Goal: Task Accomplishment & Management: Use online tool/utility

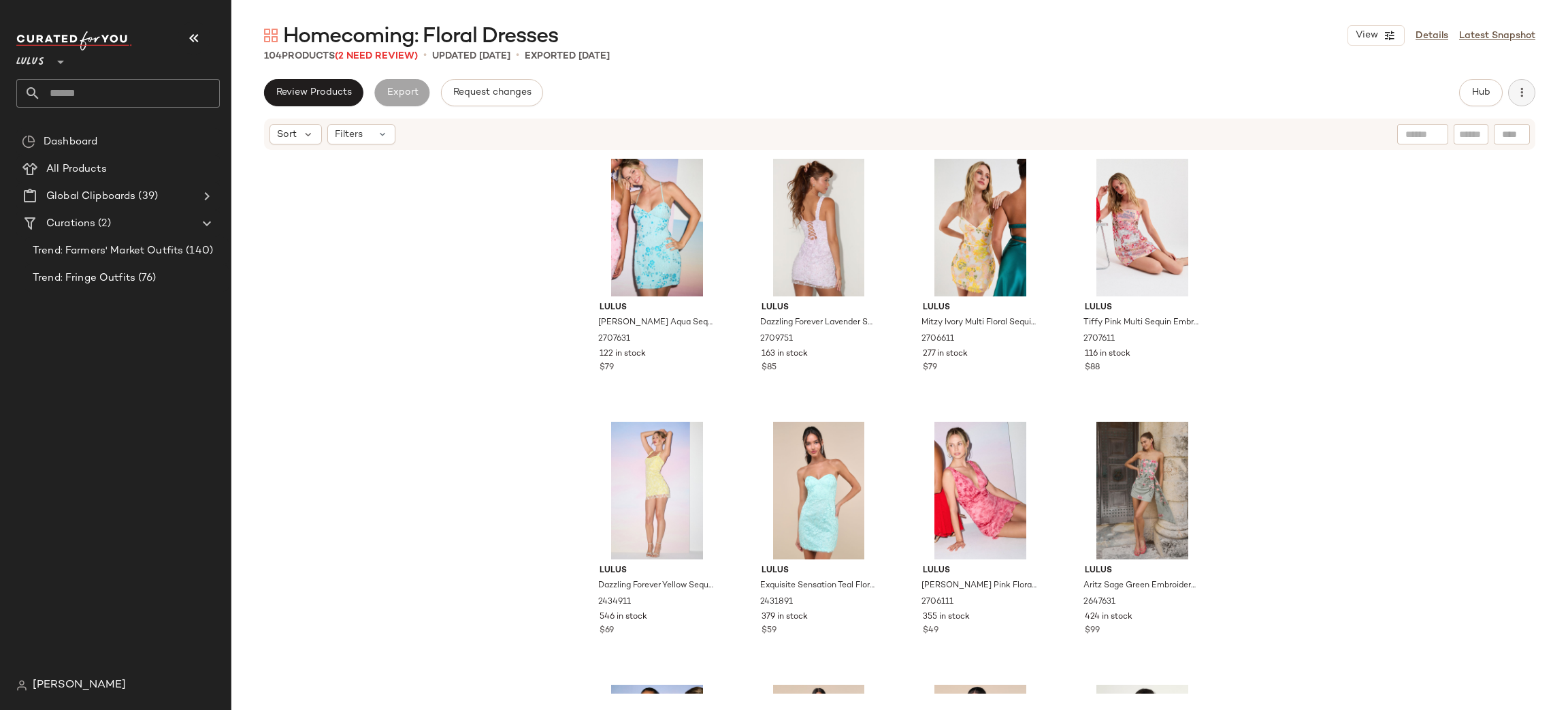
click at [1526, 90] on icon "button" at bounding box center [1522, 93] width 14 height 14
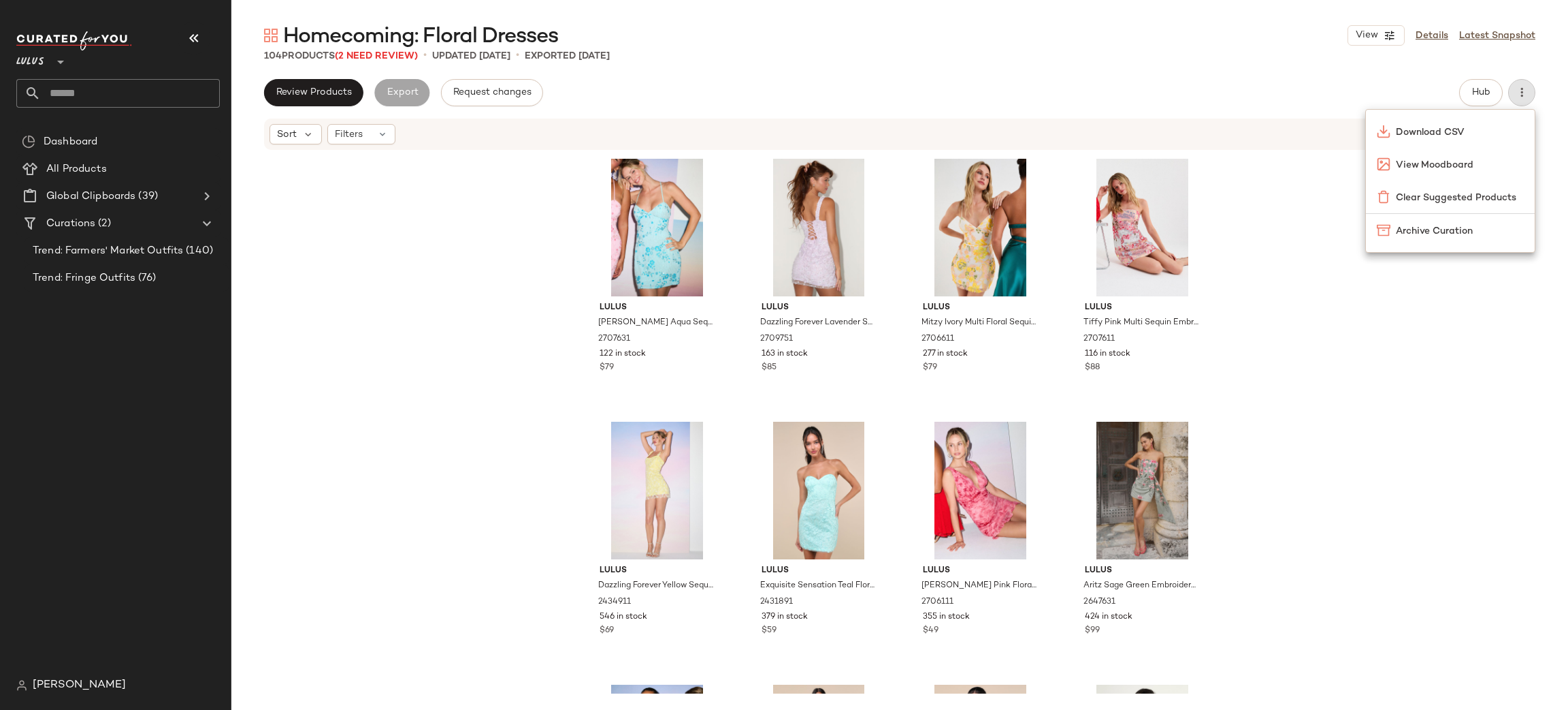
drag, startPoint x: 1454, startPoint y: 502, endPoint x: 1463, endPoint y: 439, distance: 63.6
click at [1452, 502] on div "Lulus Alisia Aqua Sequin Beaded Lace-Up Mini Dress 2707631 122 in stock $79 Lul…" at bounding box center [899, 422] width 1337 height 542
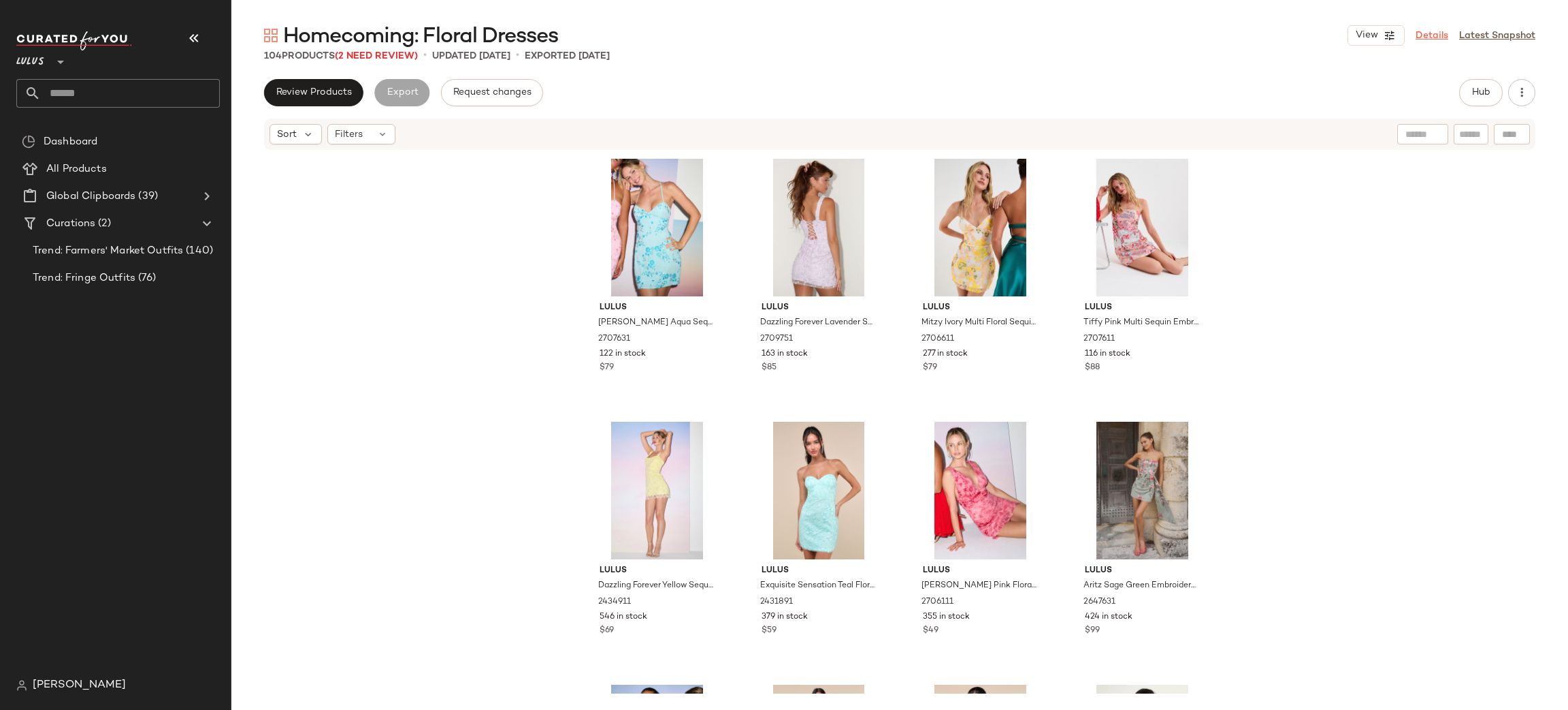
click at [1439, 42] on link "Details" at bounding box center [1432, 35] width 32 height 14
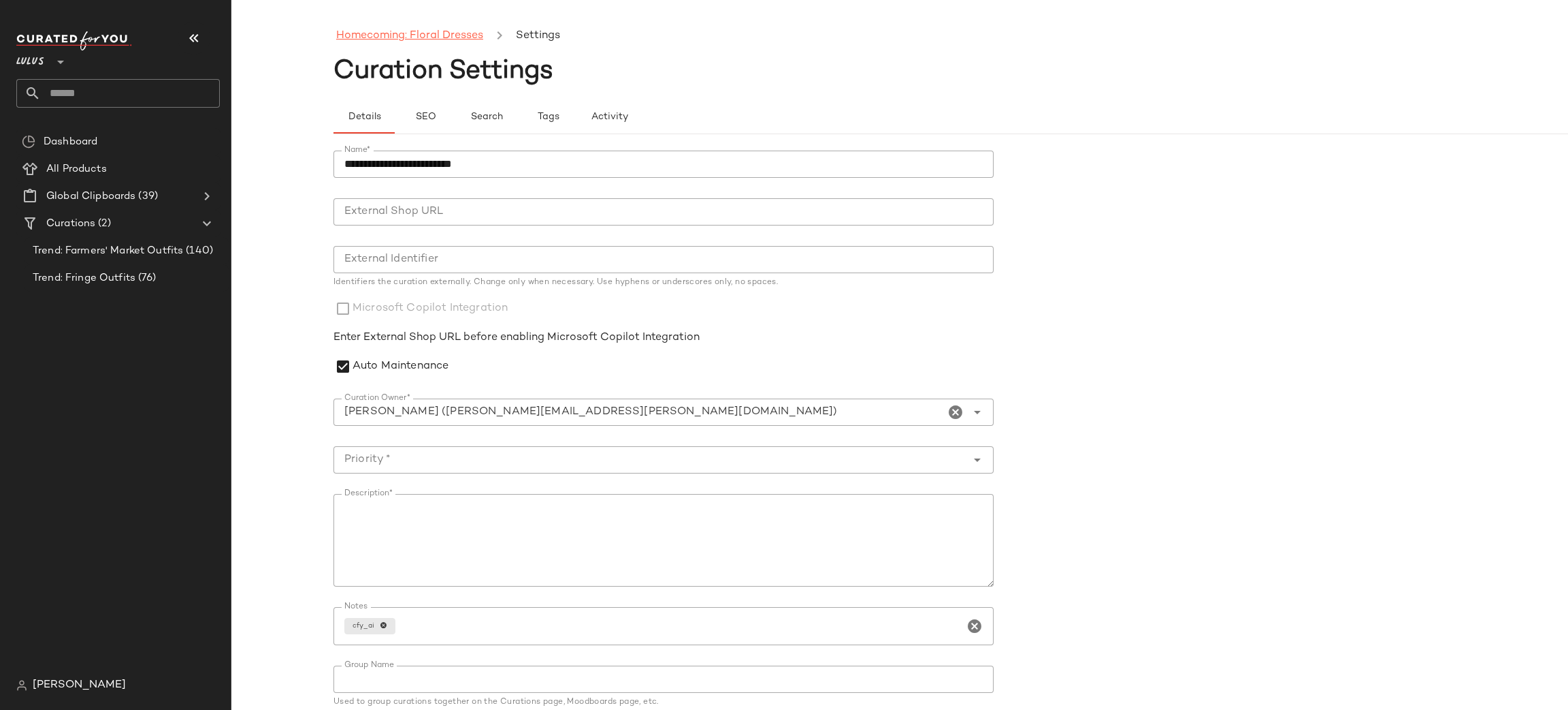
click at [451, 42] on link "Homecoming: Floral Dresses" at bounding box center [409, 35] width 147 height 18
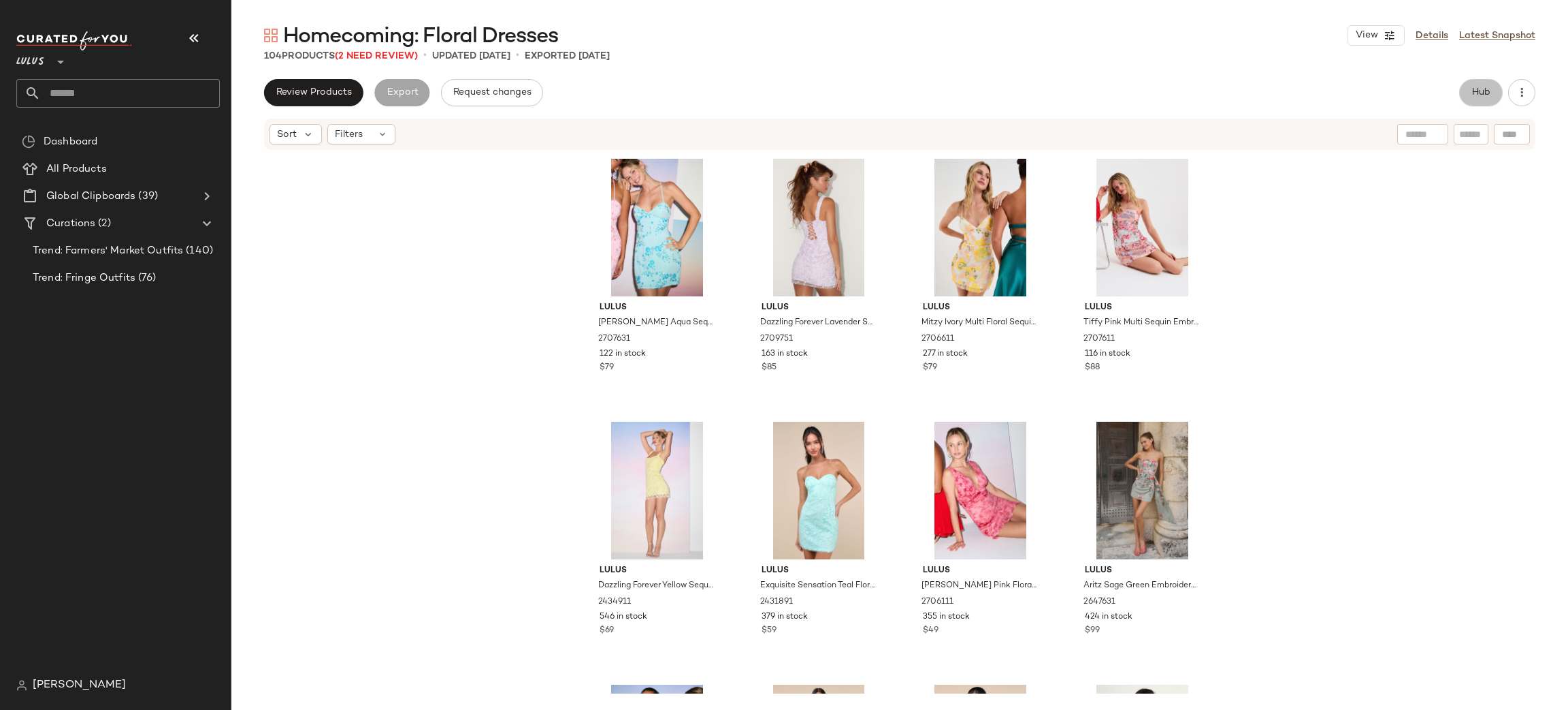
click at [1481, 91] on span "Hub" at bounding box center [1481, 93] width 19 height 11
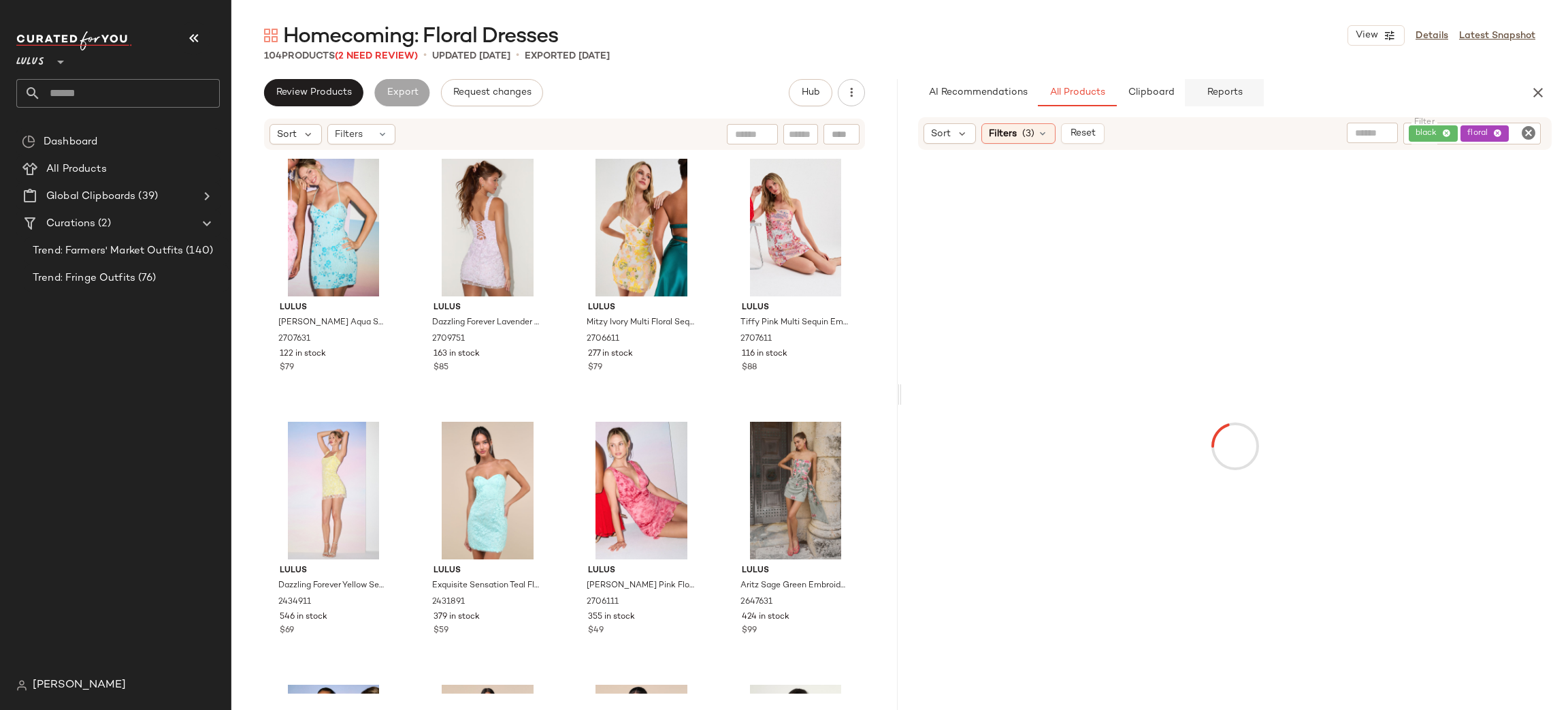
click at [1206, 89] on span "Reports" at bounding box center [1224, 93] width 36 height 11
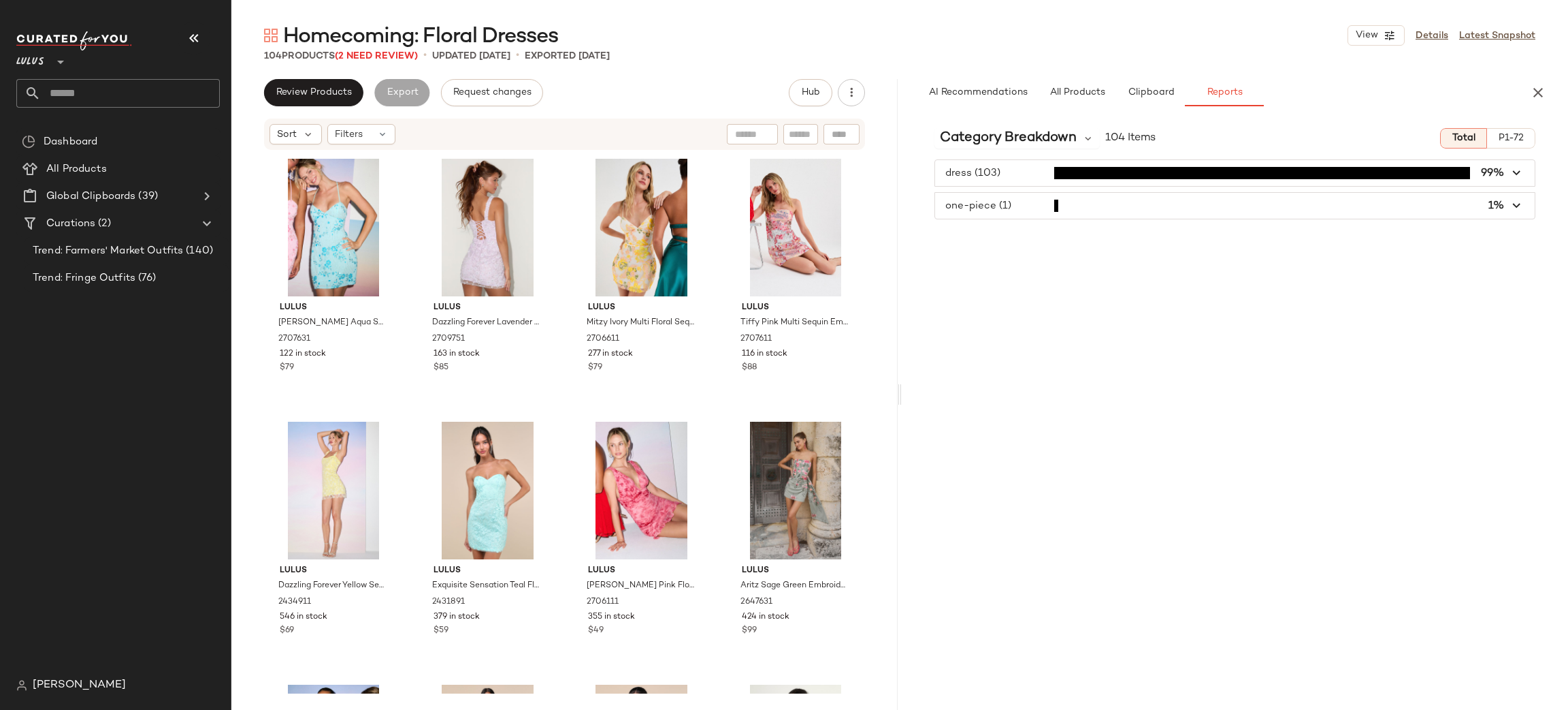
click at [1133, 132] on span "104 Items" at bounding box center [1130, 139] width 50 height 17
click at [1520, 138] on span "P1-72" at bounding box center [1512, 138] width 26 height 11
click at [1475, 139] on button "Total" at bounding box center [1463, 138] width 47 height 20
click at [1528, 81] on div "AI Recommendations All Products Clipboard Reports" at bounding box center [1235, 92] width 666 height 27
click at [1539, 92] on icon "button" at bounding box center [1538, 93] width 17 height 17
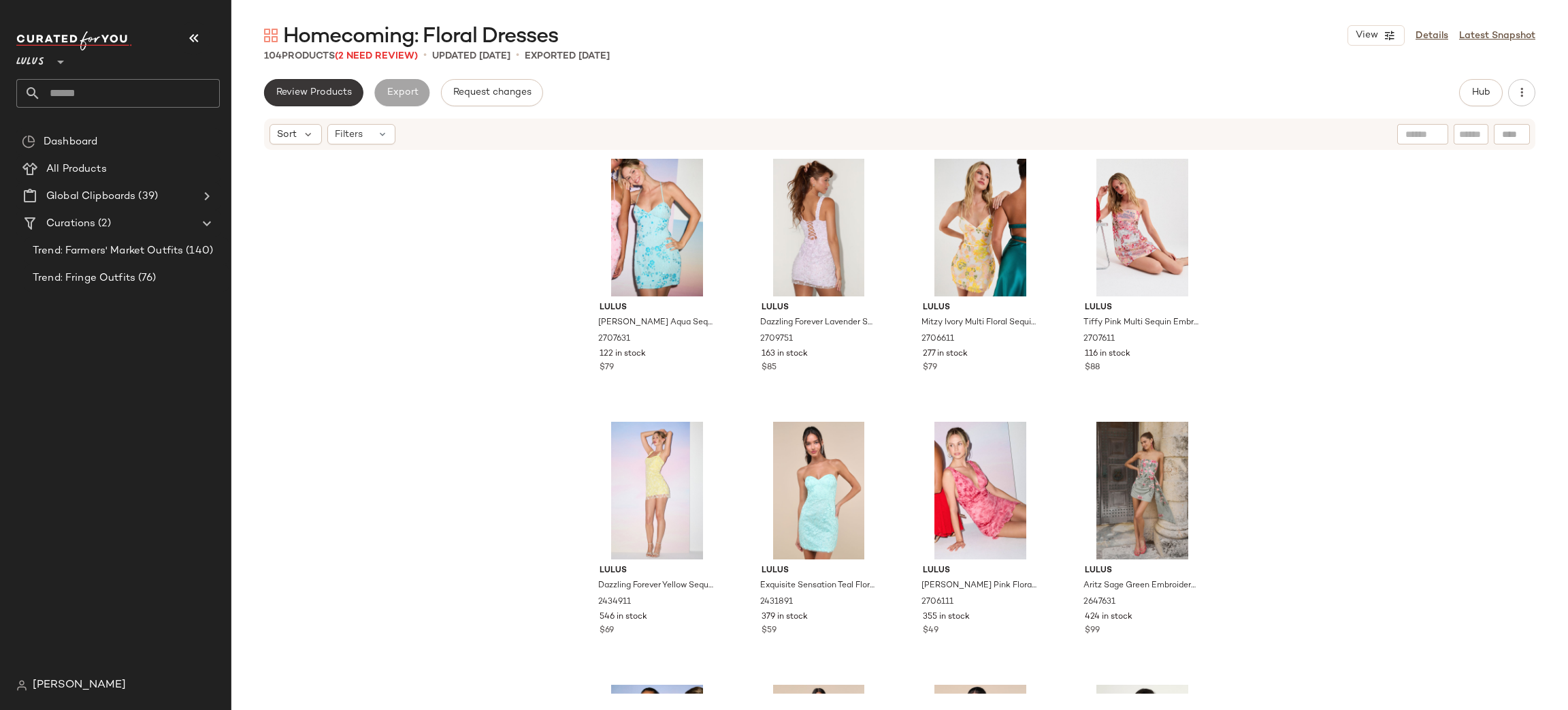
click at [311, 93] on span "Review Products" at bounding box center [314, 93] width 76 height 11
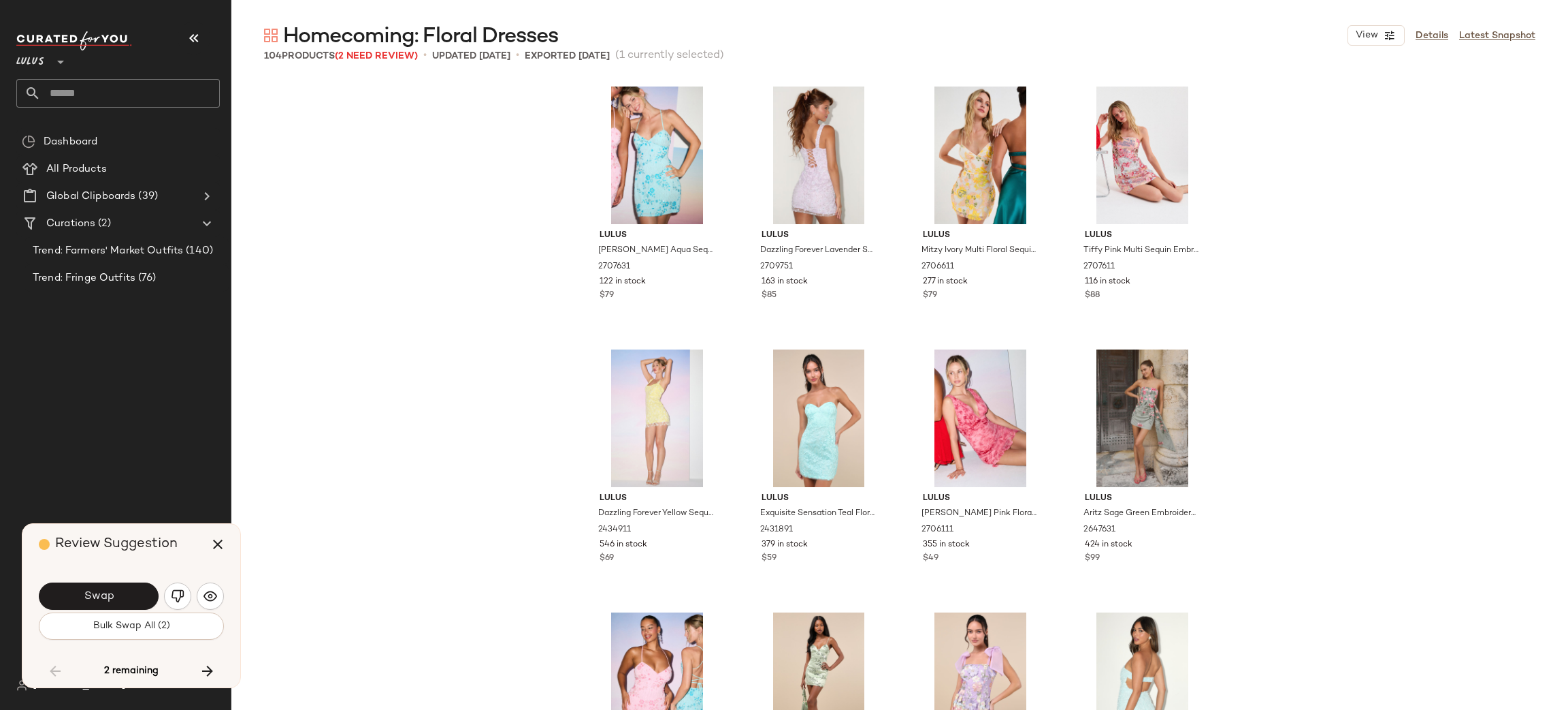
scroll to position [4469, 0]
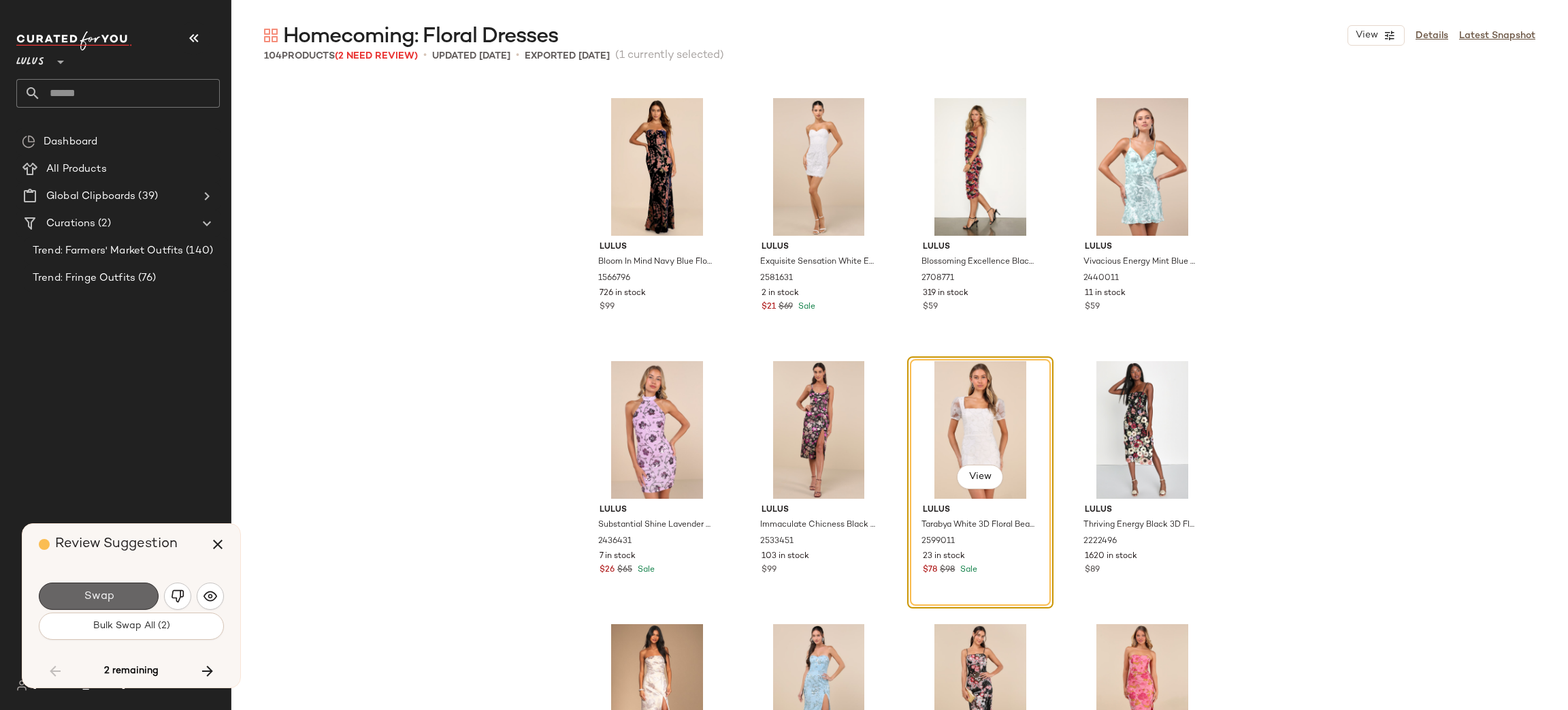
click at [124, 596] on button "Swap" at bounding box center [99, 595] width 120 height 27
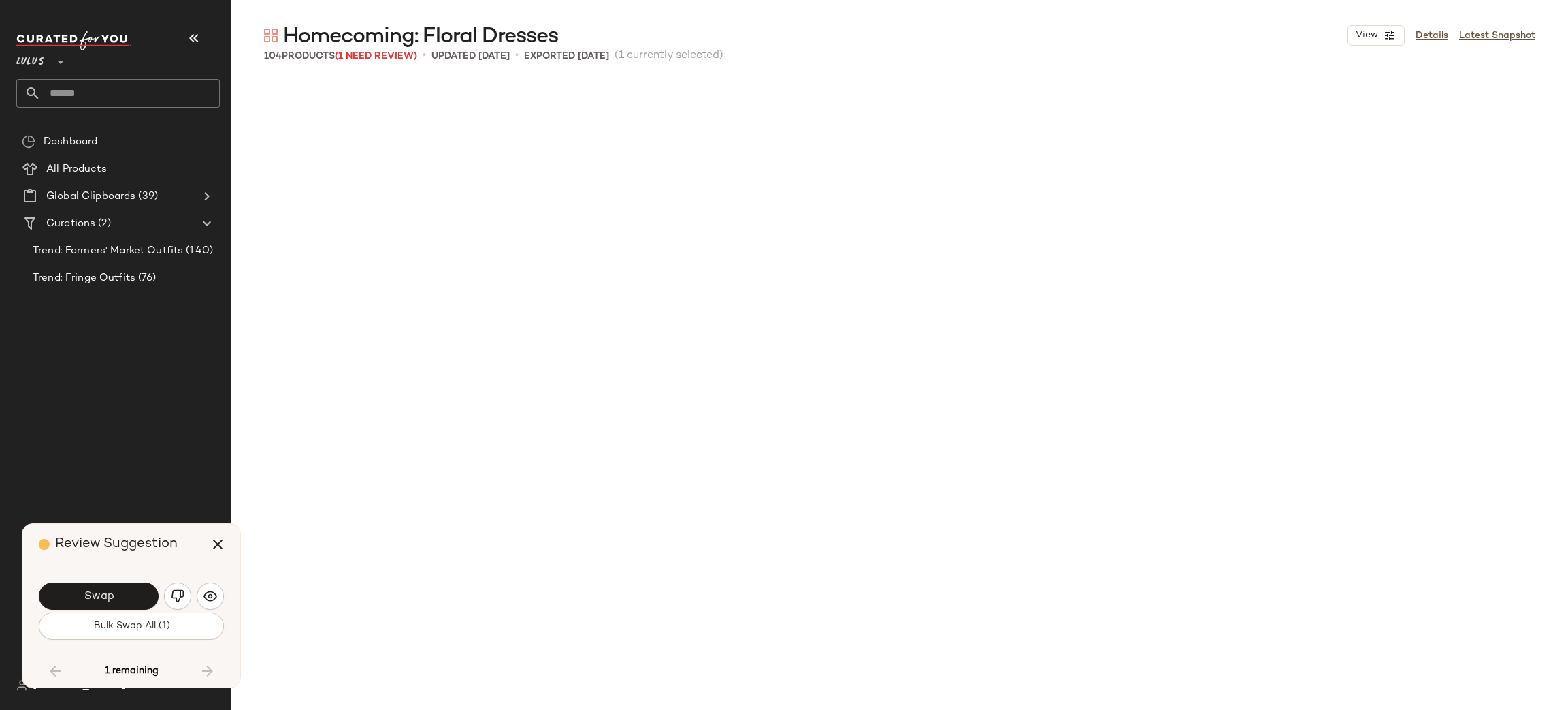
scroll to position [5785, 0]
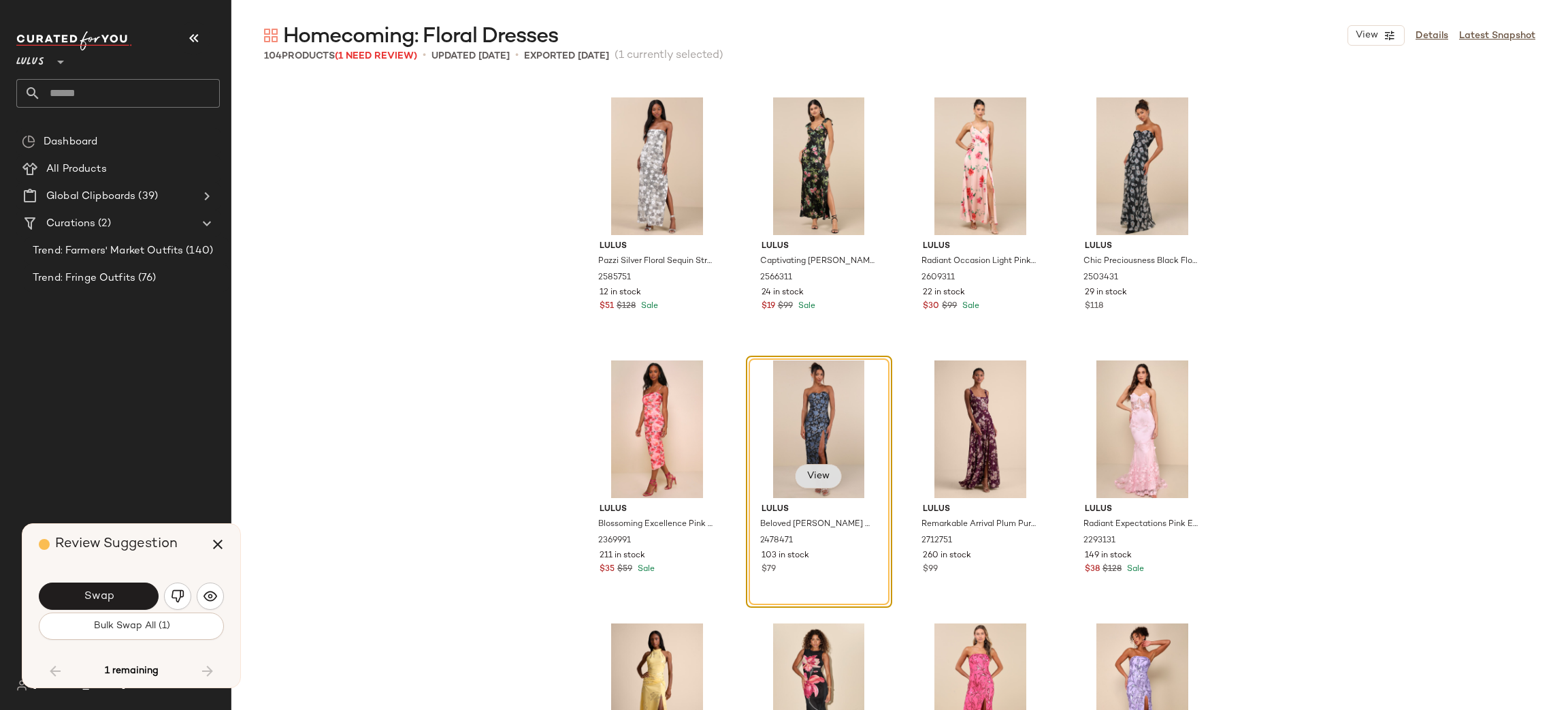
click at [821, 466] on button "View" at bounding box center [818, 476] width 46 height 24
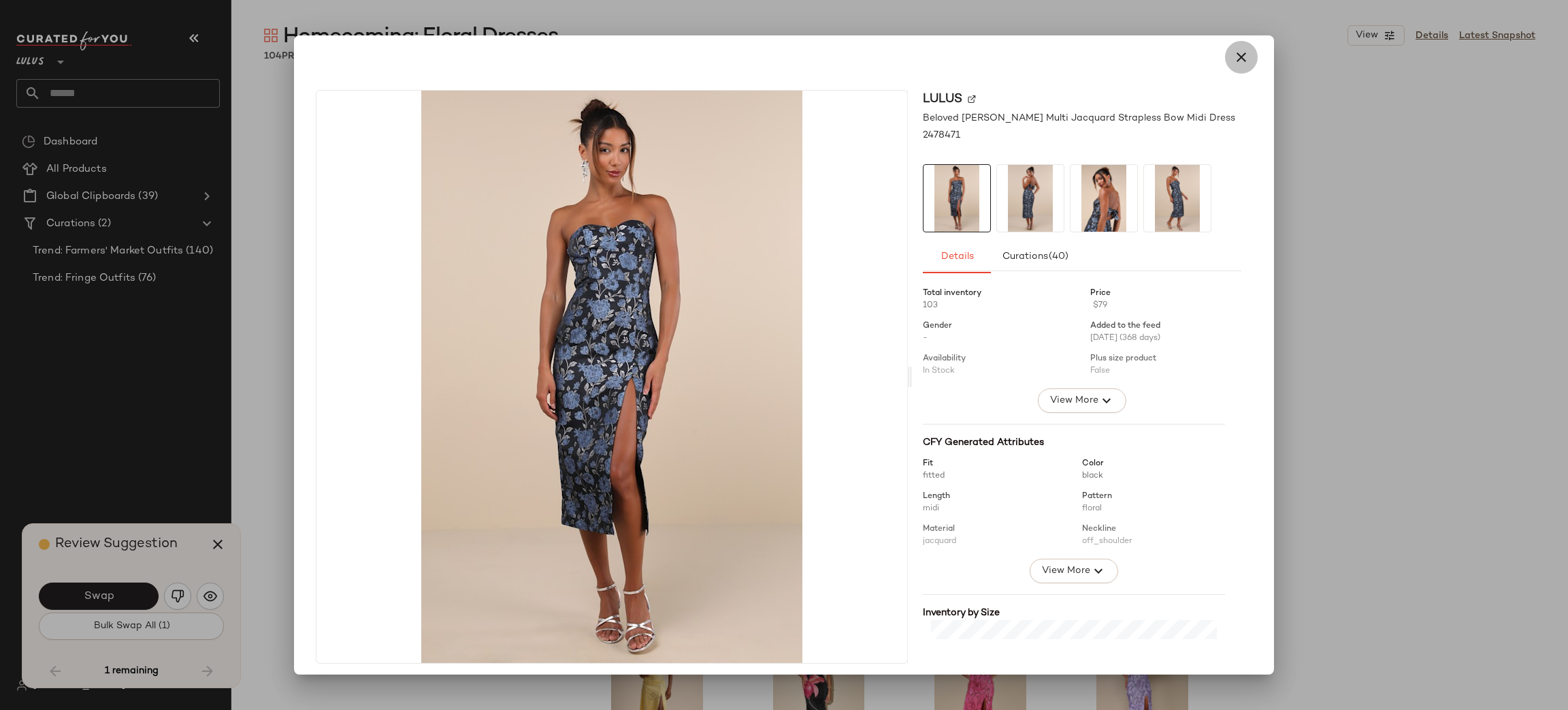
click at [1225, 58] on button "button" at bounding box center [1241, 56] width 32 height 32
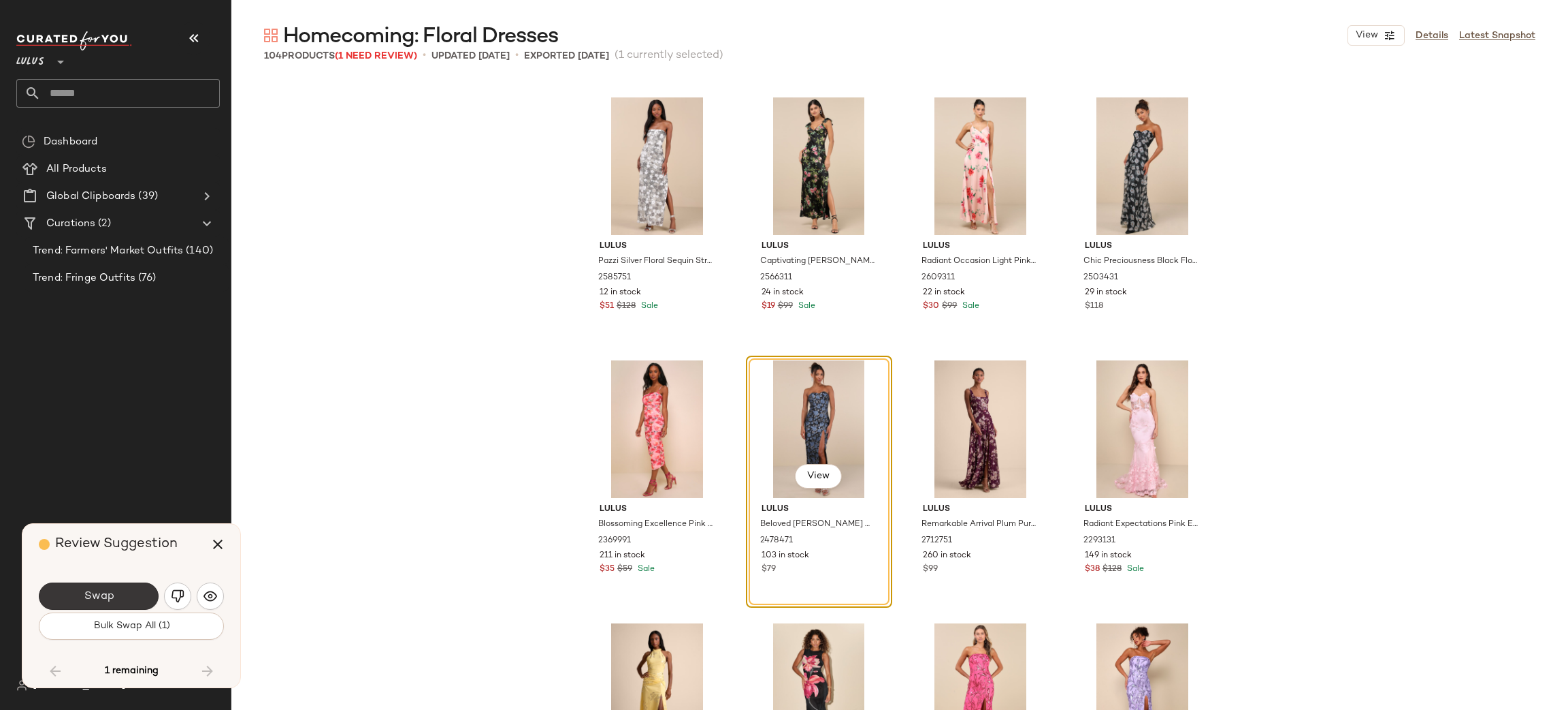
click at [133, 587] on button "Swap" at bounding box center [99, 595] width 120 height 27
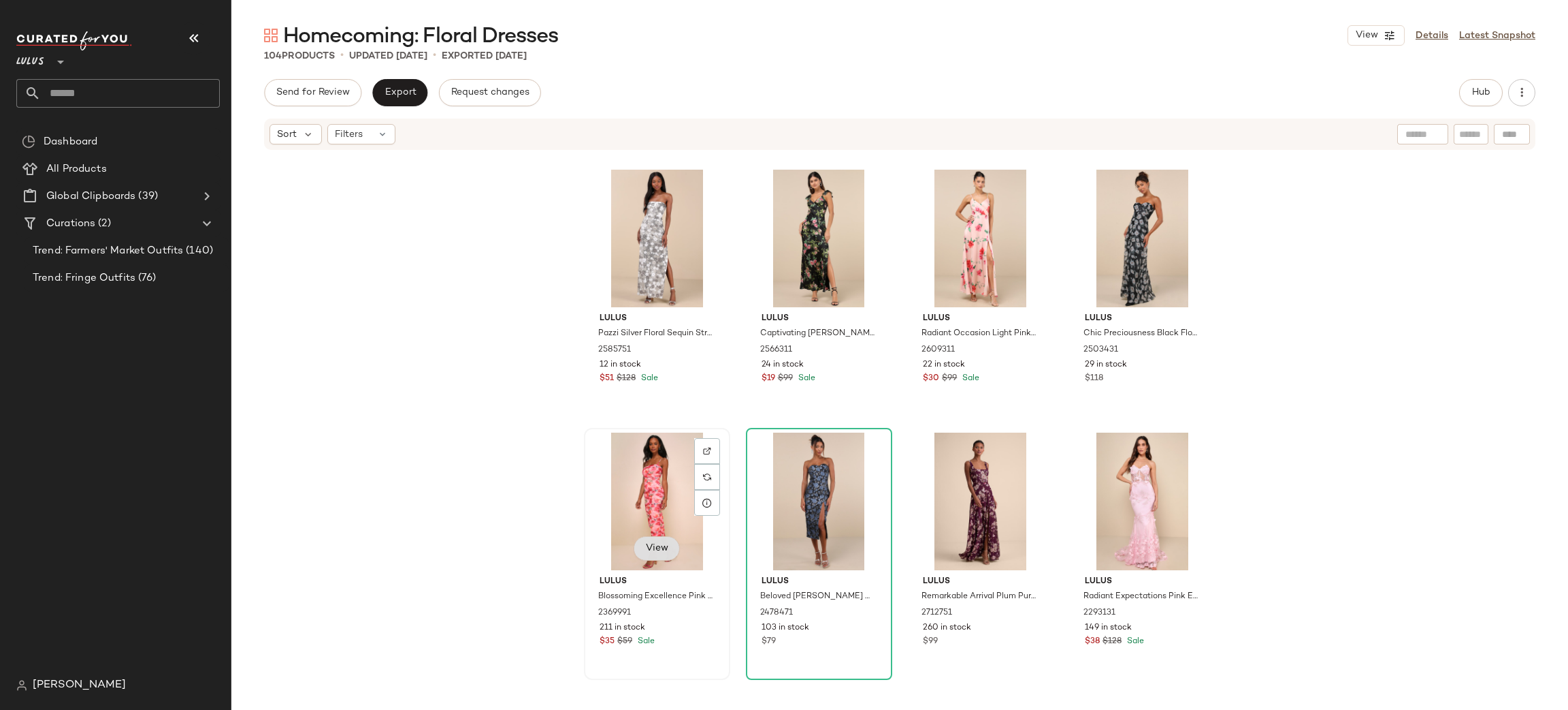
click at [662, 555] on button "View" at bounding box center [657, 548] width 46 height 24
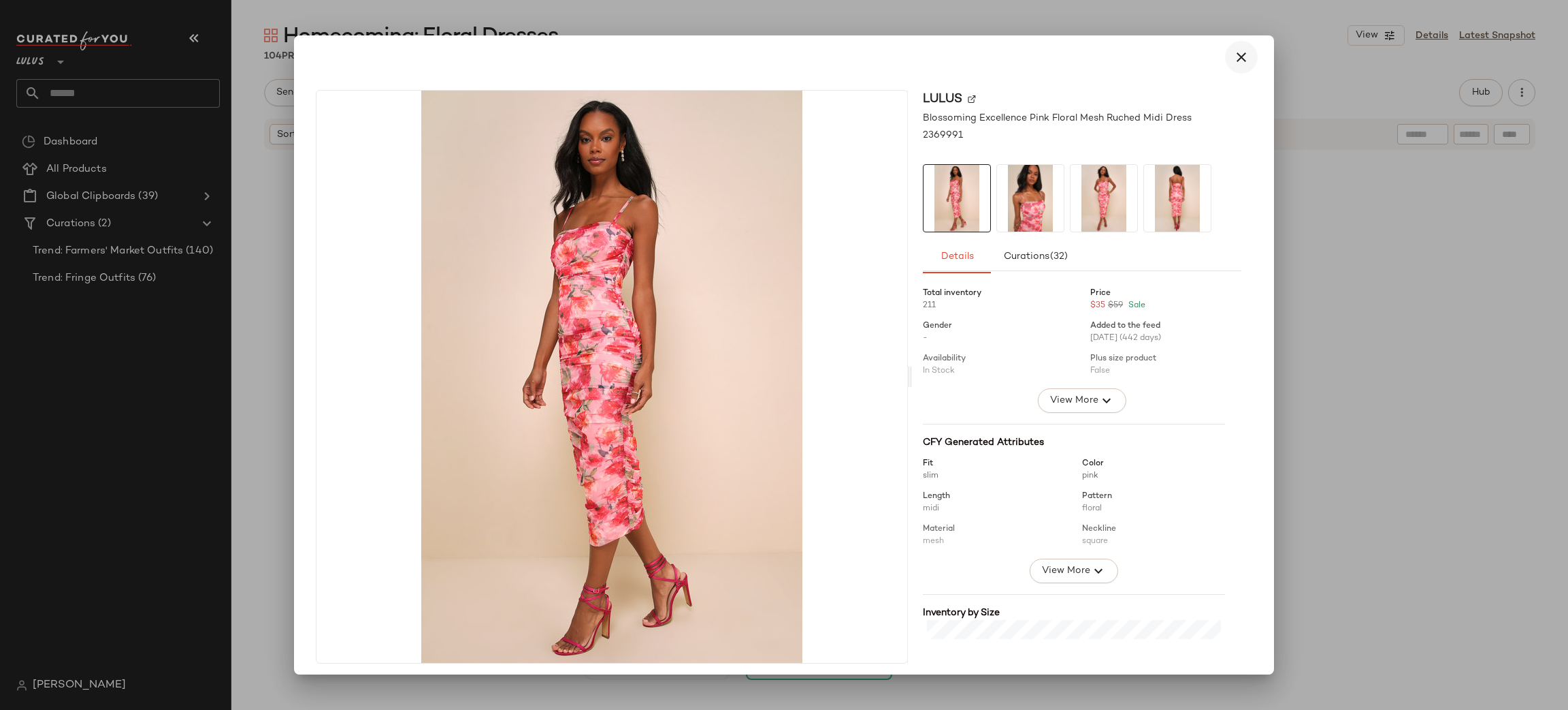
click at [1233, 53] on icon "button" at bounding box center [1241, 57] width 17 height 17
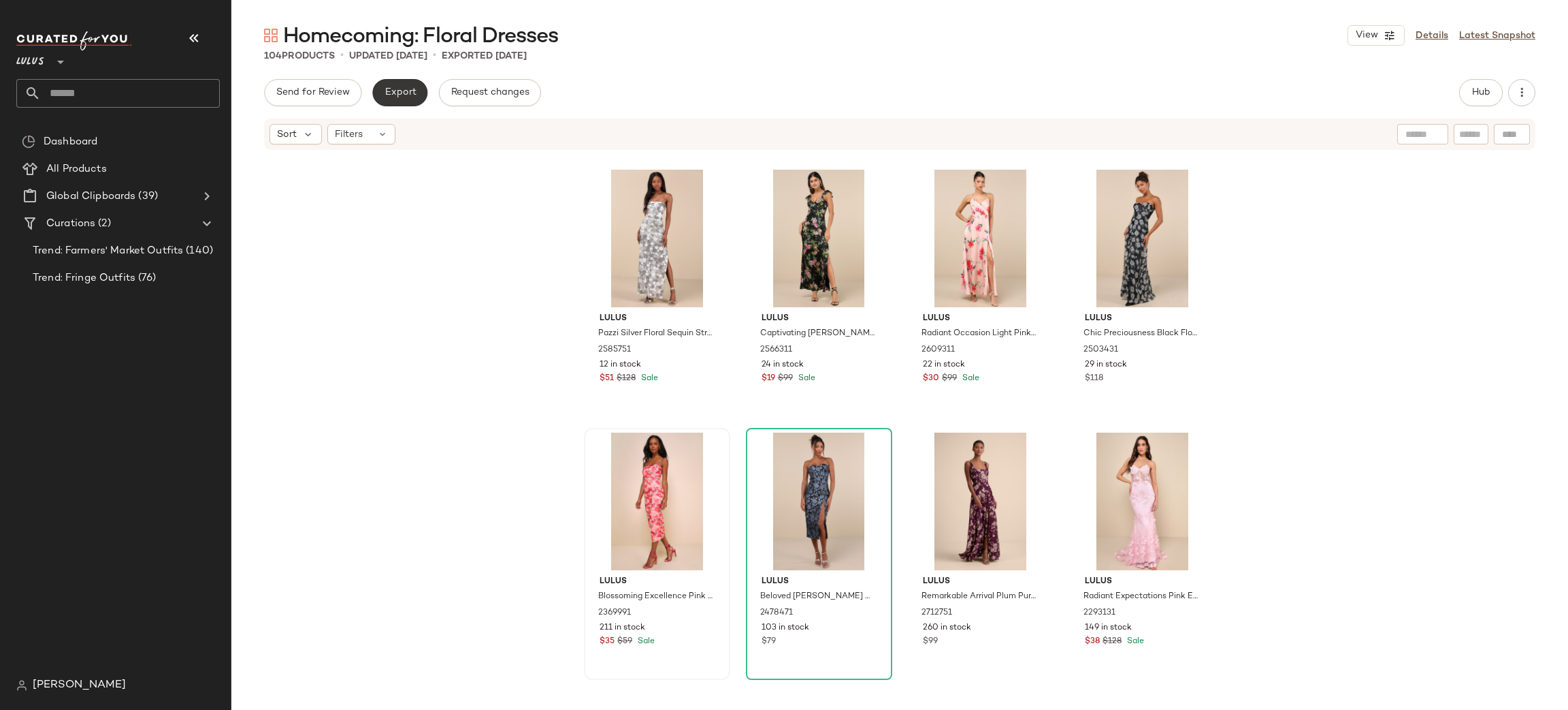
click at [403, 96] on span "Export" at bounding box center [400, 93] width 32 height 11
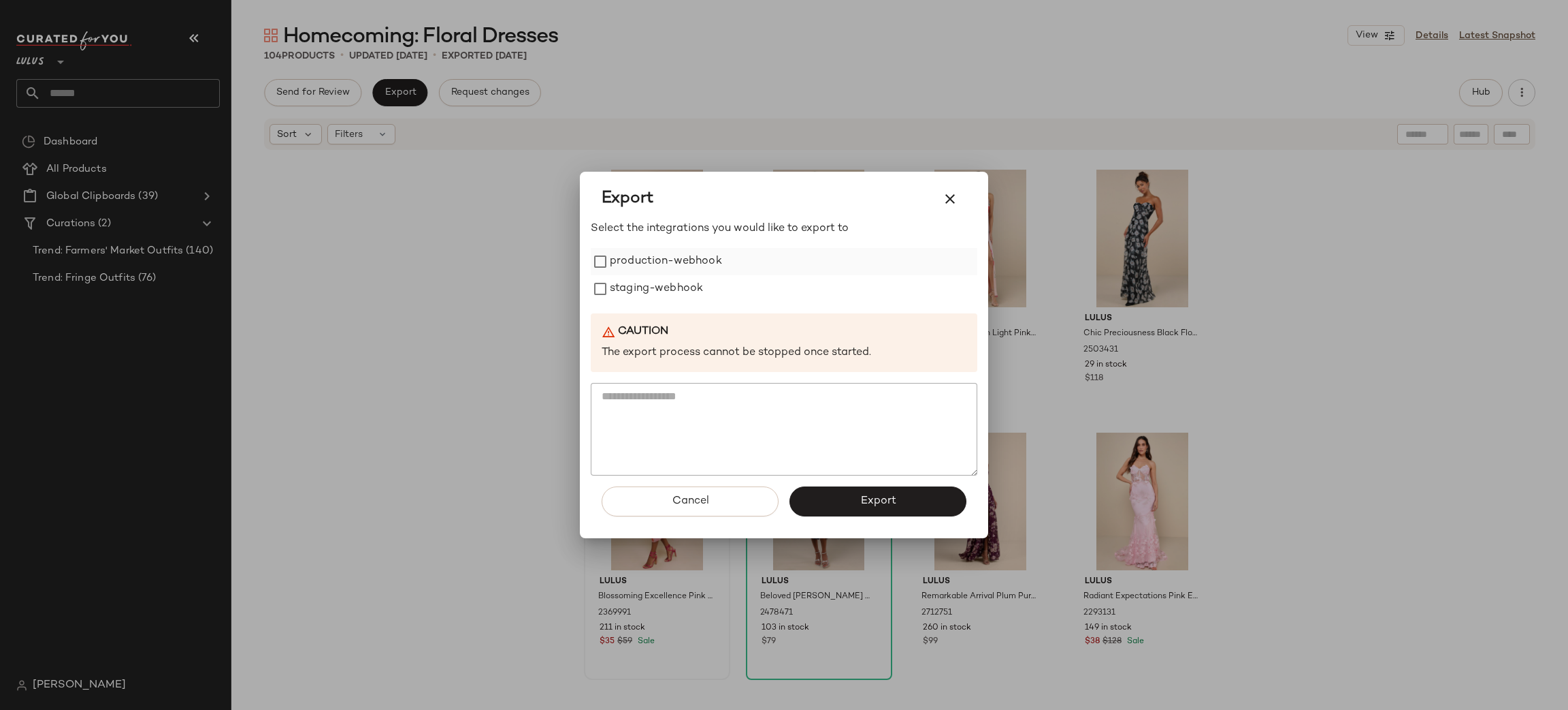
click at [656, 249] on label "production-webhook" at bounding box center [665, 261] width 112 height 27
click at [665, 270] on label "production-webhook" at bounding box center [665, 261] width 112 height 27
click at [678, 310] on div "Select the integrations you would like to export to production-webhook staging-…" at bounding box center [784, 347] width 387 height 255
click at [682, 292] on label "staging-webhook" at bounding box center [656, 288] width 93 height 27
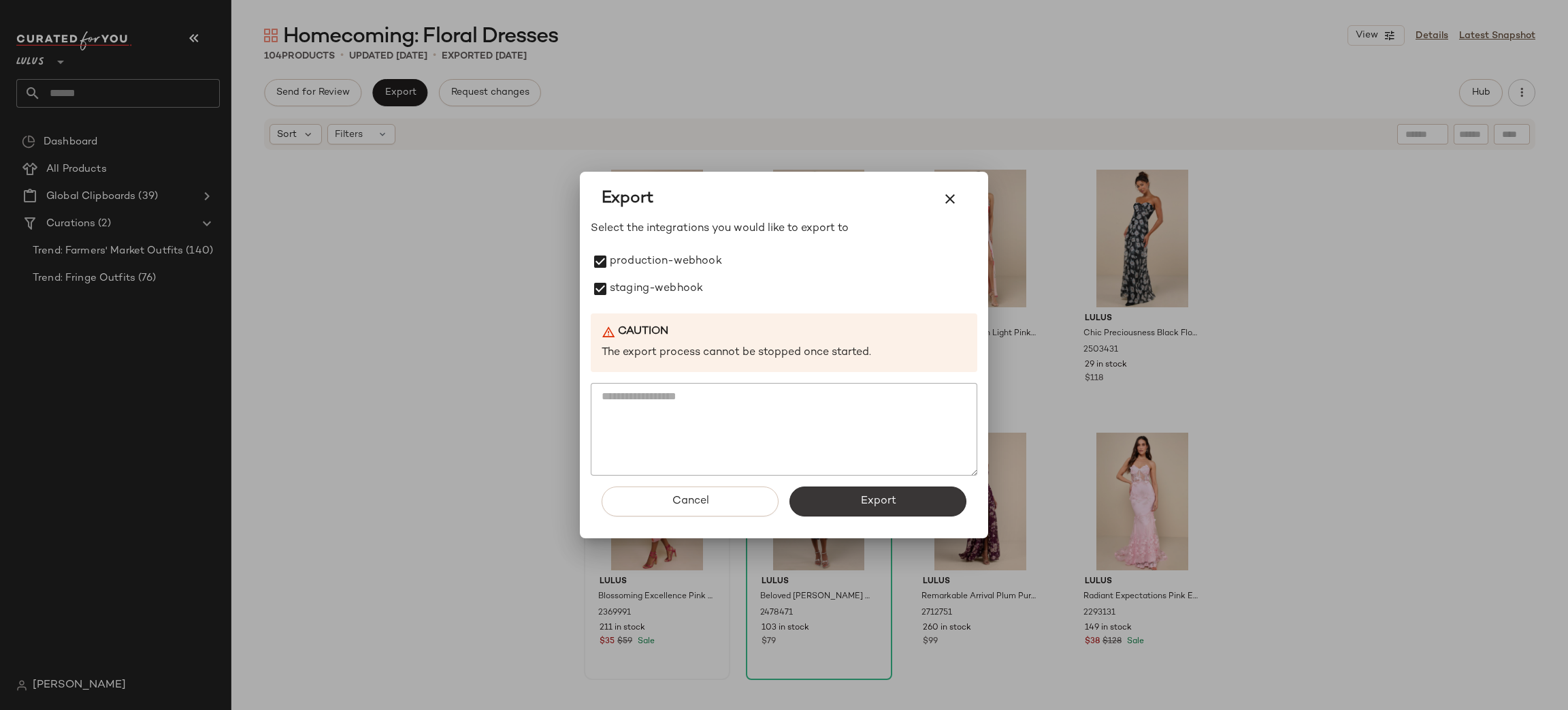
click at [889, 515] on button "Export" at bounding box center [878, 501] width 177 height 30
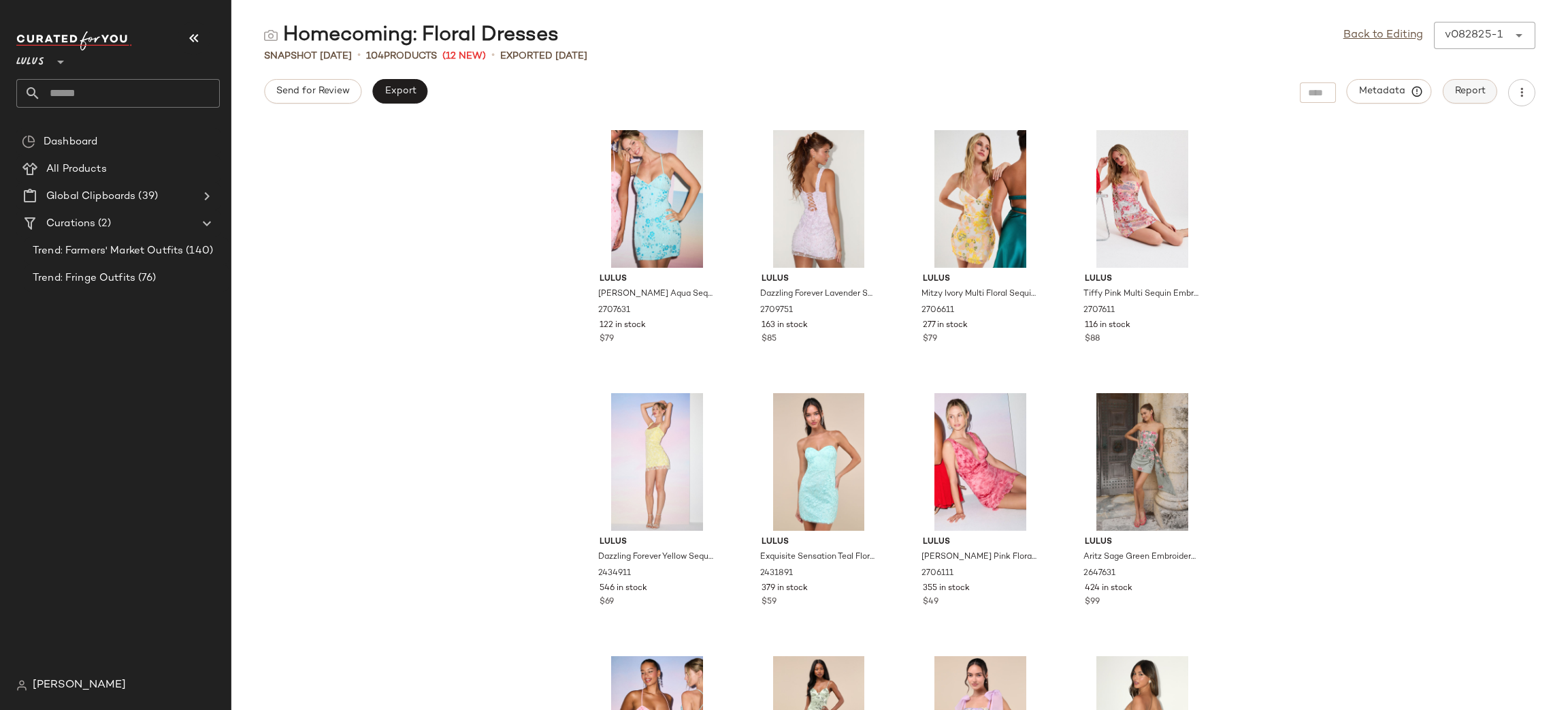
click at [1470, 86] on span "Report" at bounding box center [1470, 92] width 31 height 11
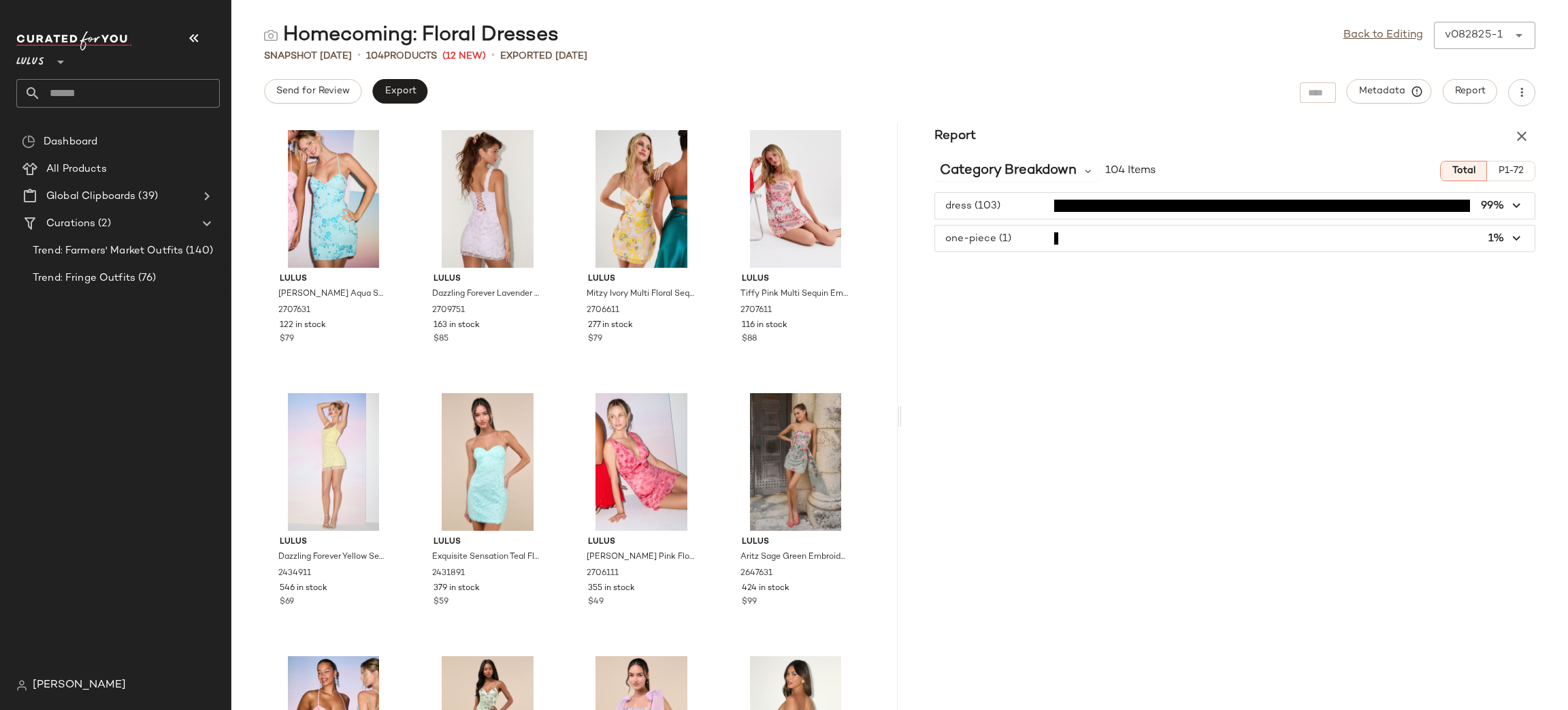
click at [1510, 201] on icon "button" at bounding box center [1517, 206] width 16 height 16
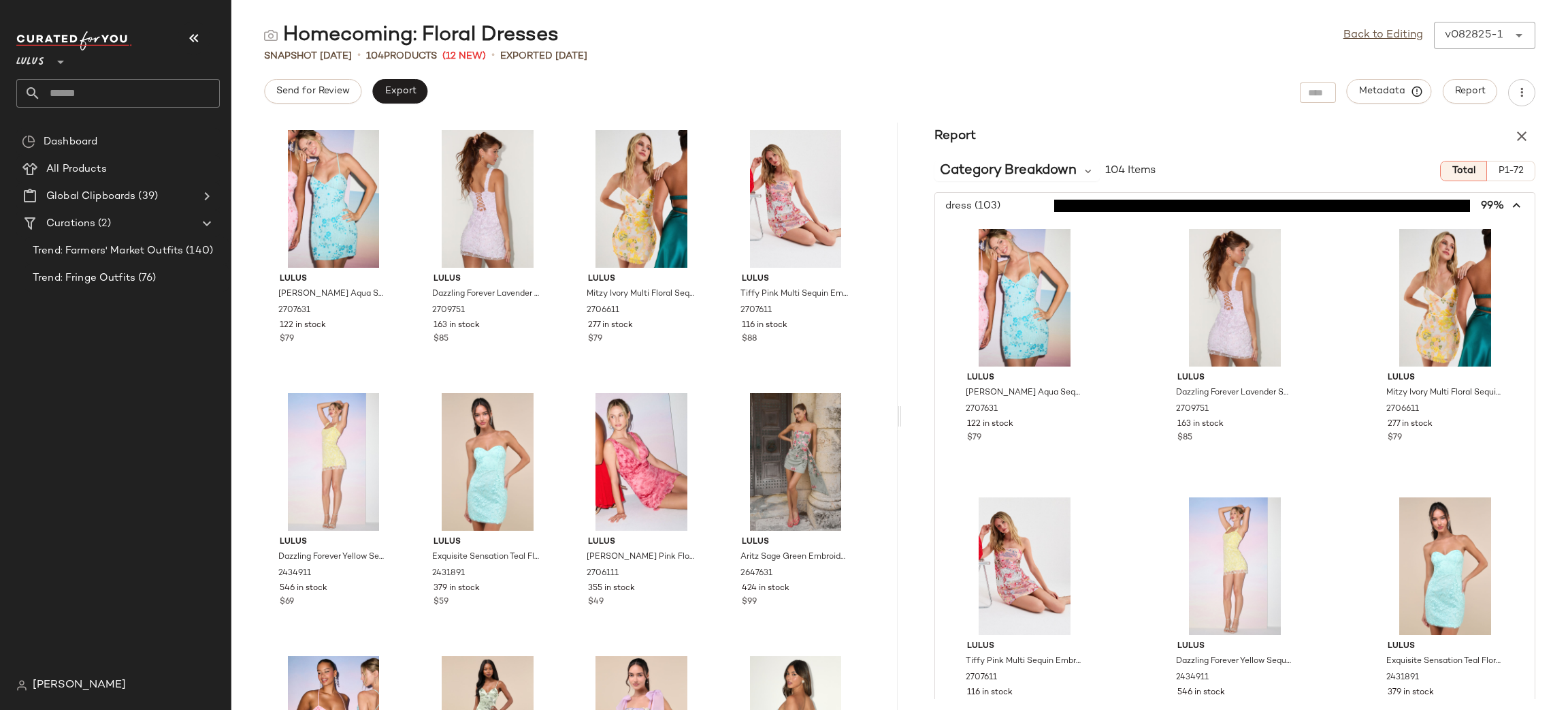
click at [1510, 201] on icon "button" at bounding box center [1517, 206] width 16 height 16
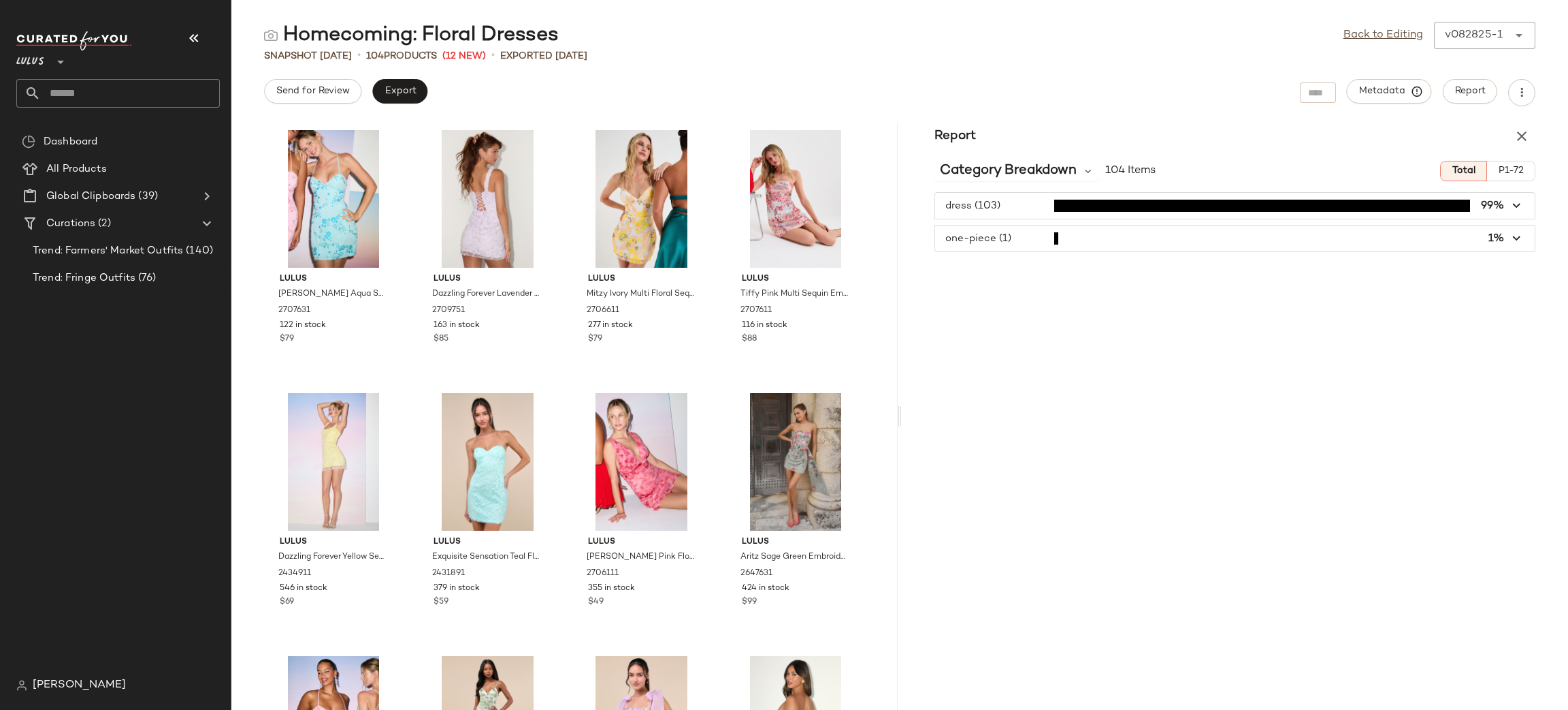
click at [1511, 234] on icon "button" at bounding box center [1517, 238] width 16 height 16
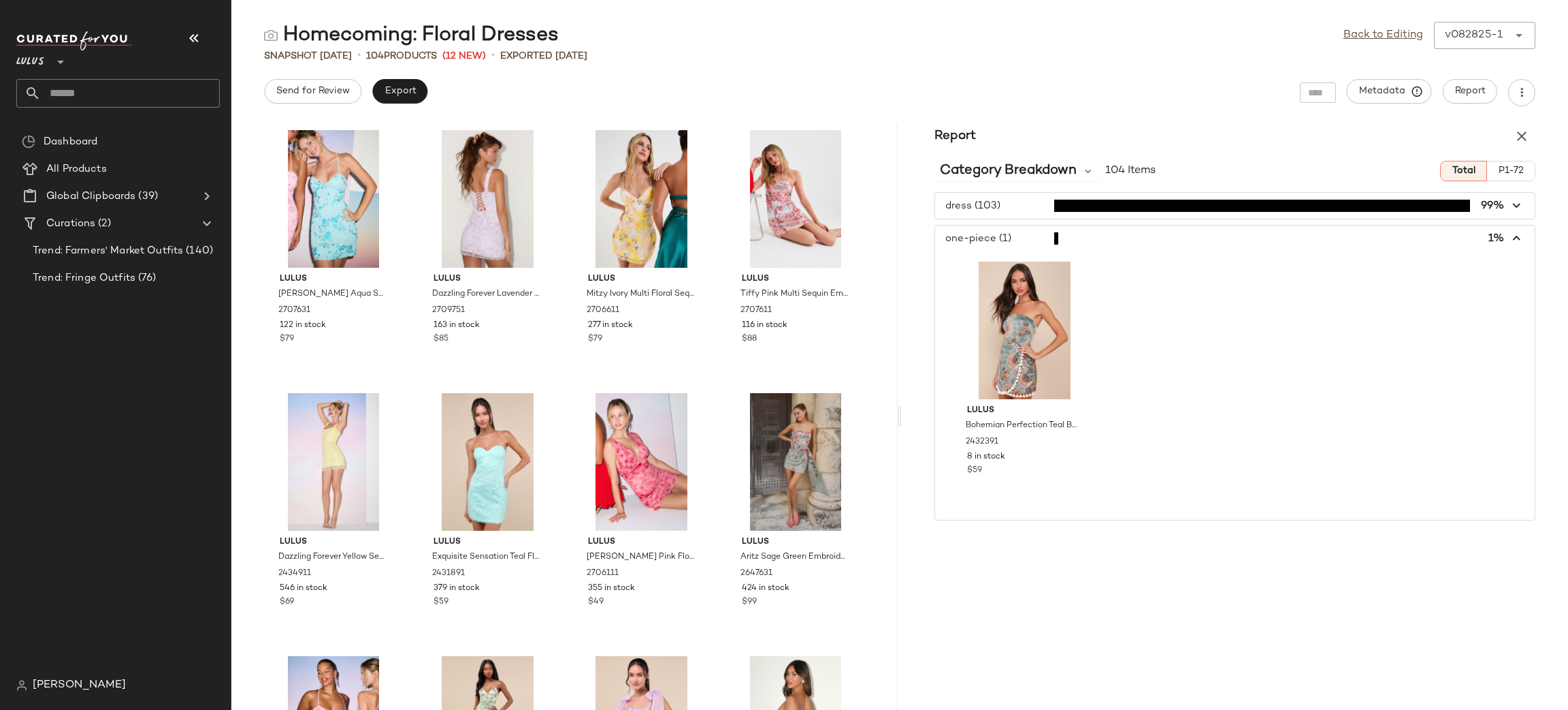
click at [1513, 243] on icon "button" at bounding box center [1517, 238] width 16 height 16
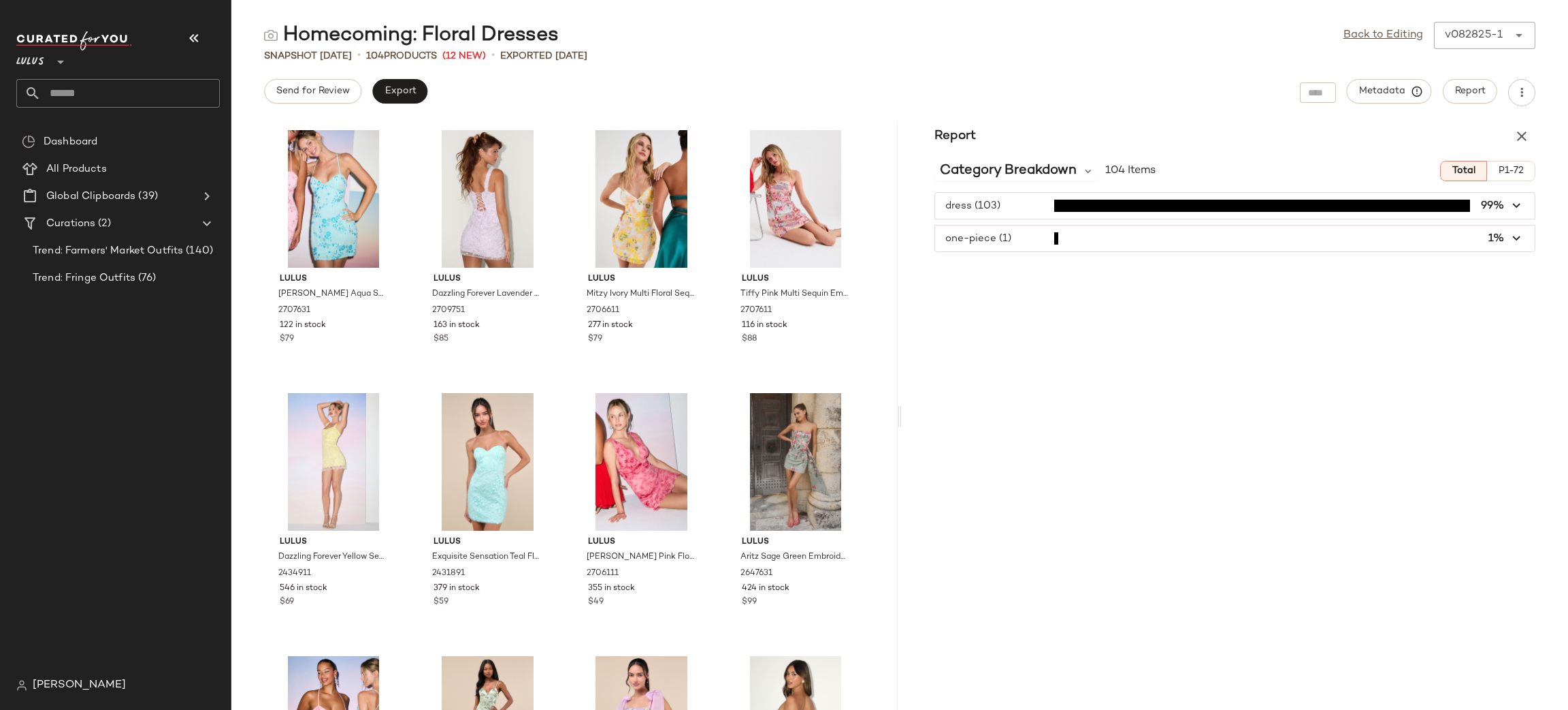
click at [1512, 241] on icon "button" at bounding box center [1517, 238] width 16 height 16
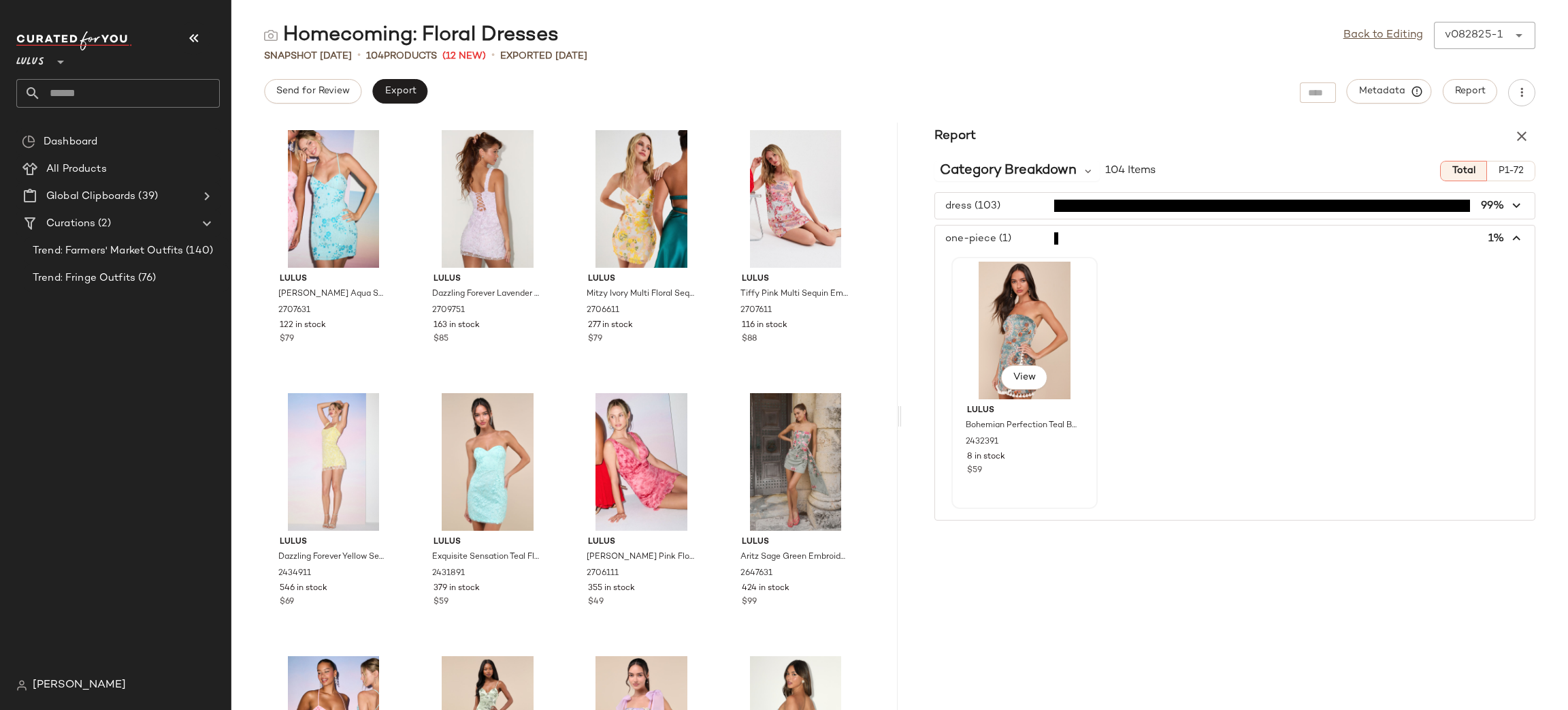
click at [1021, 301] on div "View" at bounding box center [1025, 330] width 137 height 138
click at [1035, 301] on div "View" at bounding box center [1025, 330] width 137 height 138
click at [1019, 376] on span "View" at bounding box center [1024, 378] width 23 height 11
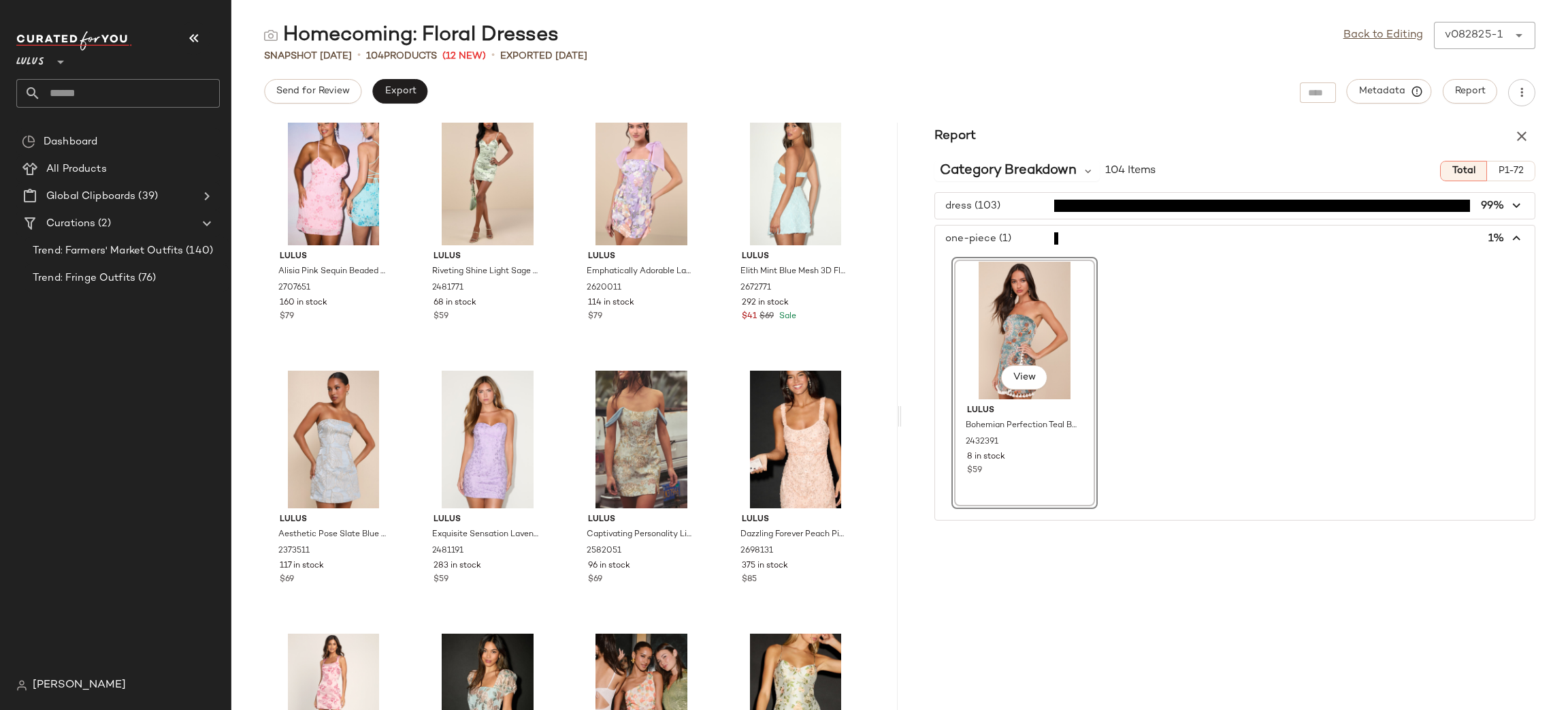
scroll to position [561, 0]
click at [1522, 239] on icon "button" at bounding box center [1517, 238] width 16 height 16
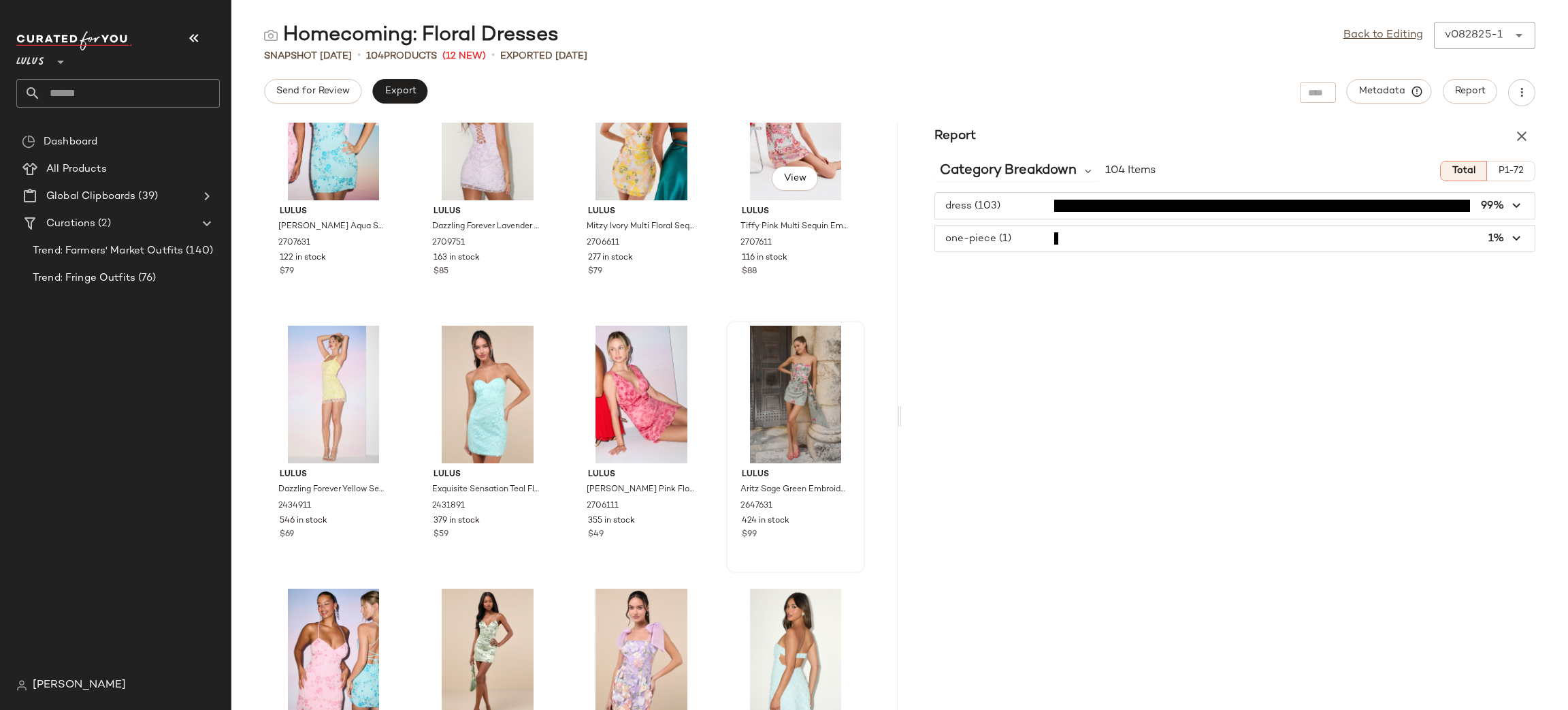
scroll to position [0, 0]
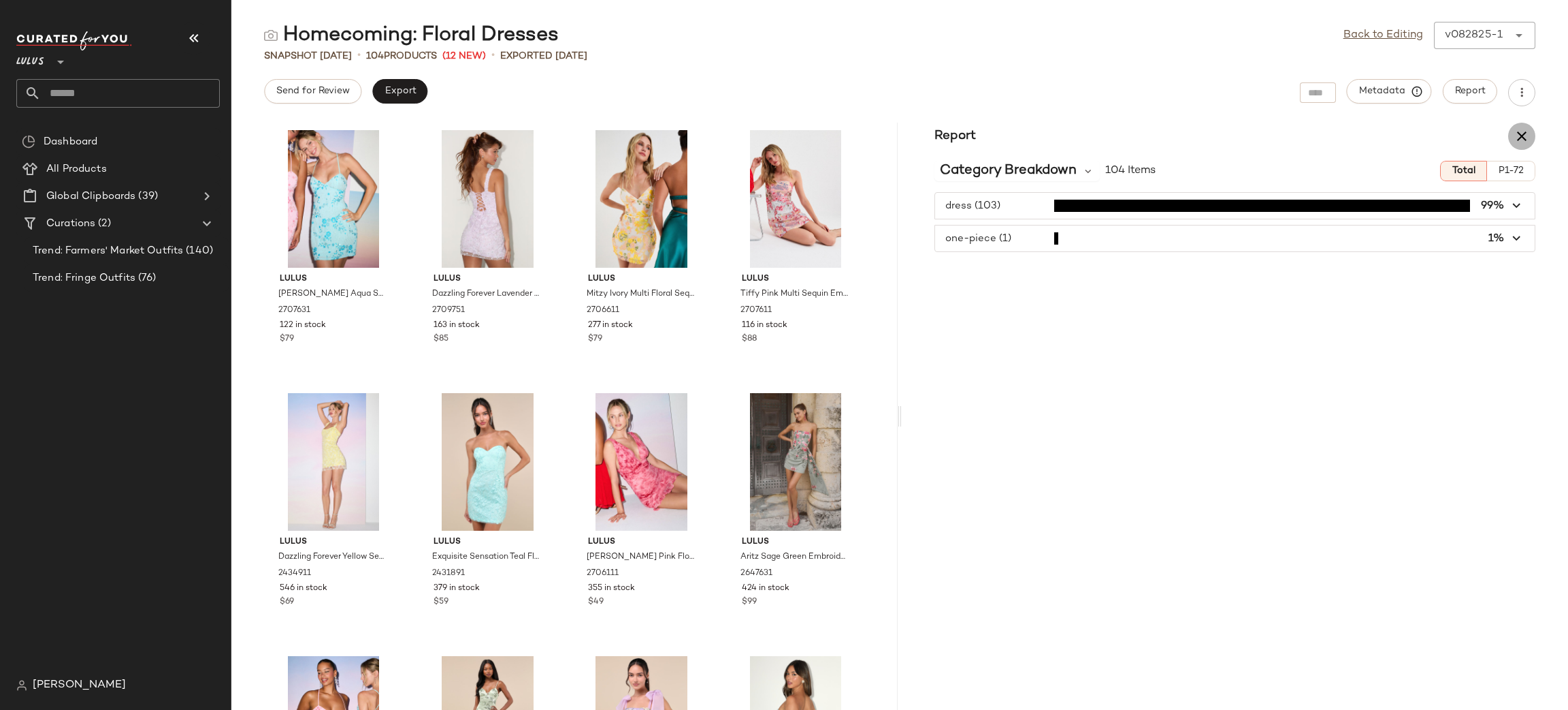
click at [1522, 140] on icon "button" at bounding box center [1522, 136] width 17 height 17
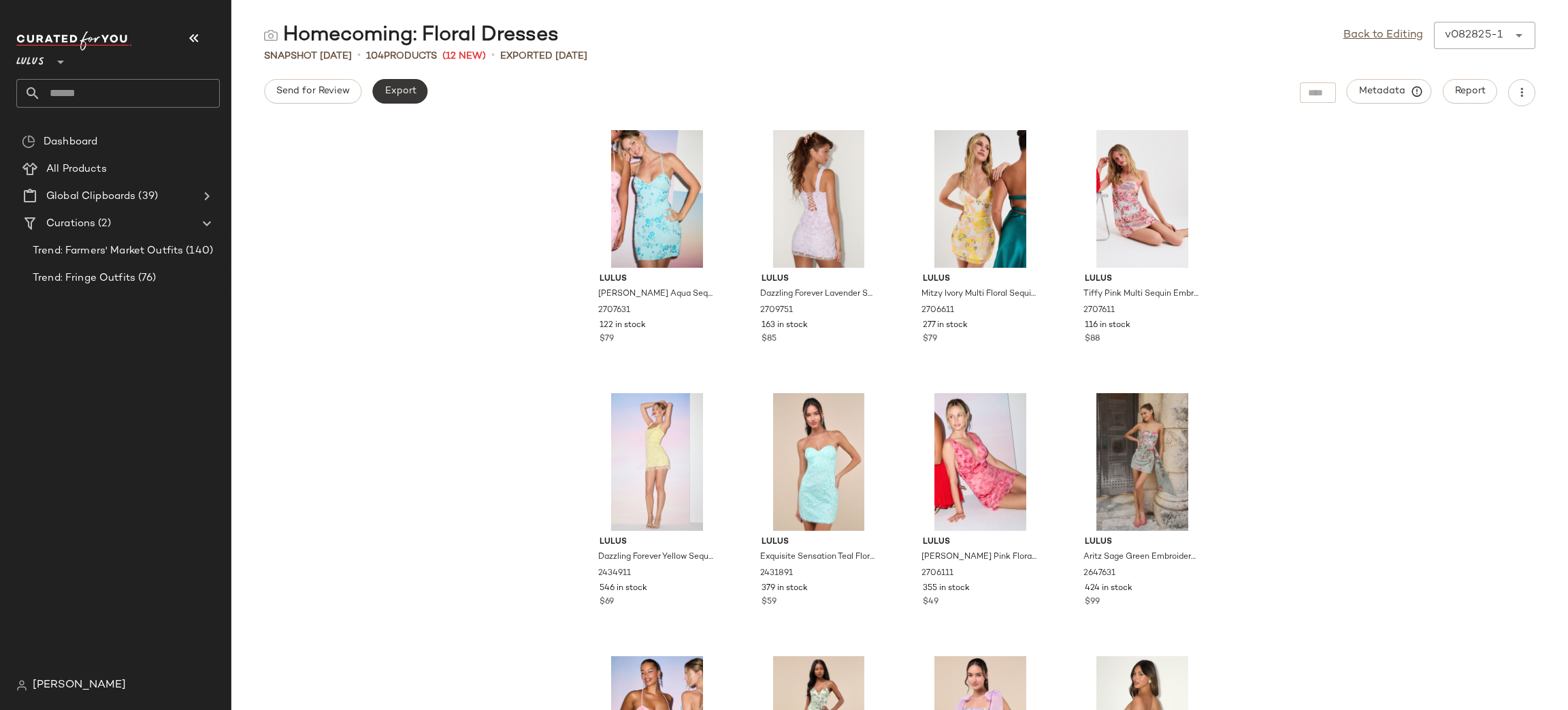
click at [420, 89] on button "Export" at bounding box center [400, 91] width 56 height 24
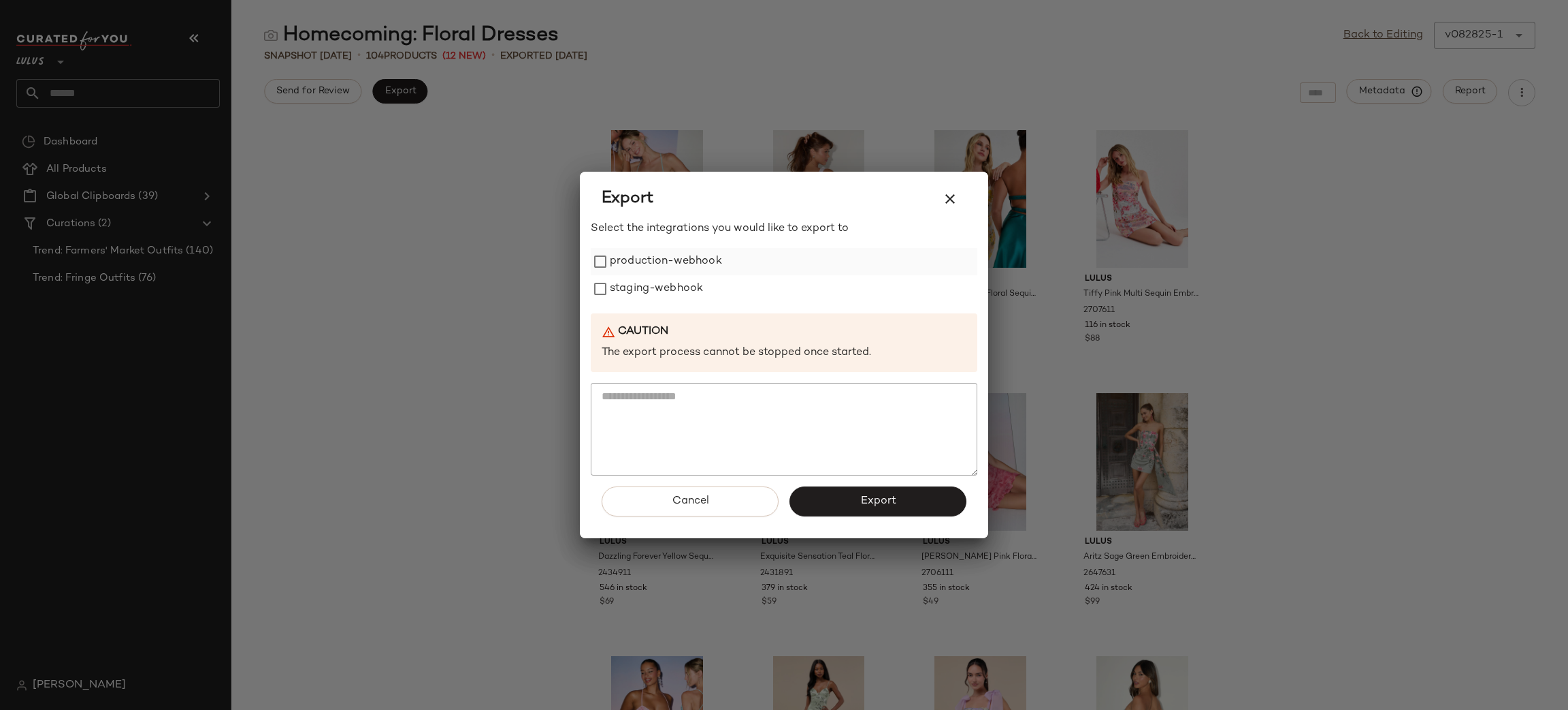
click at [646, 253] on label "production-webhook" at bounding box center [665, 261] width 112 height 27
click at [646, 280] on label "staging-webhook" at bounding box center [656, 288] width 93 height 27
click at [907, 515] on button "Export" at bounding box center [878, 501] width 177 height 30
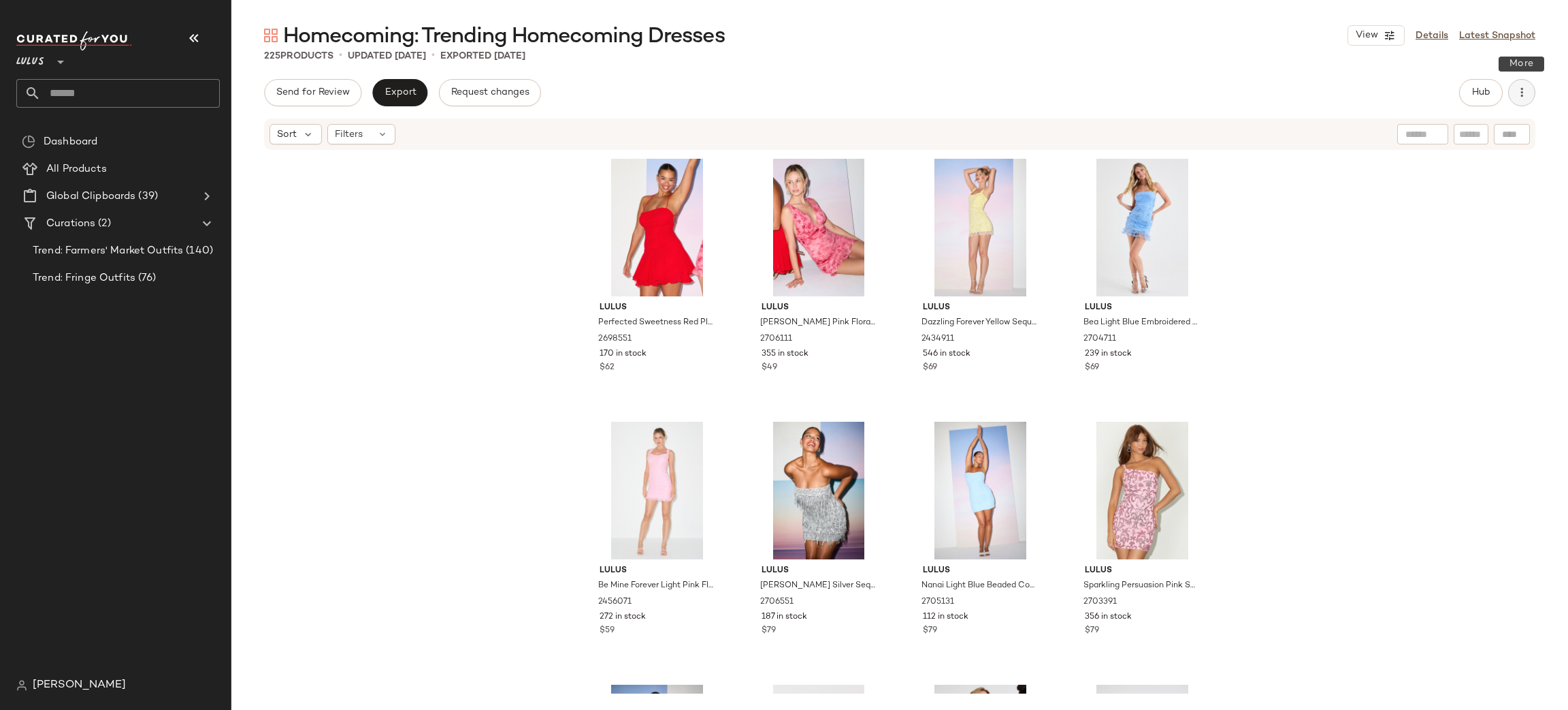
click at [1522, 86] on icon "button" at bounding box center [1522, 93] width 14 height 14
click at [1410, 84] on div "Send for Review Export Request changes Hub" at bounding box center [900, 92] width 1272 height 27
click at [1475, 89] on span "Hub" at bounding box center [1481, 93] width 19 height 11
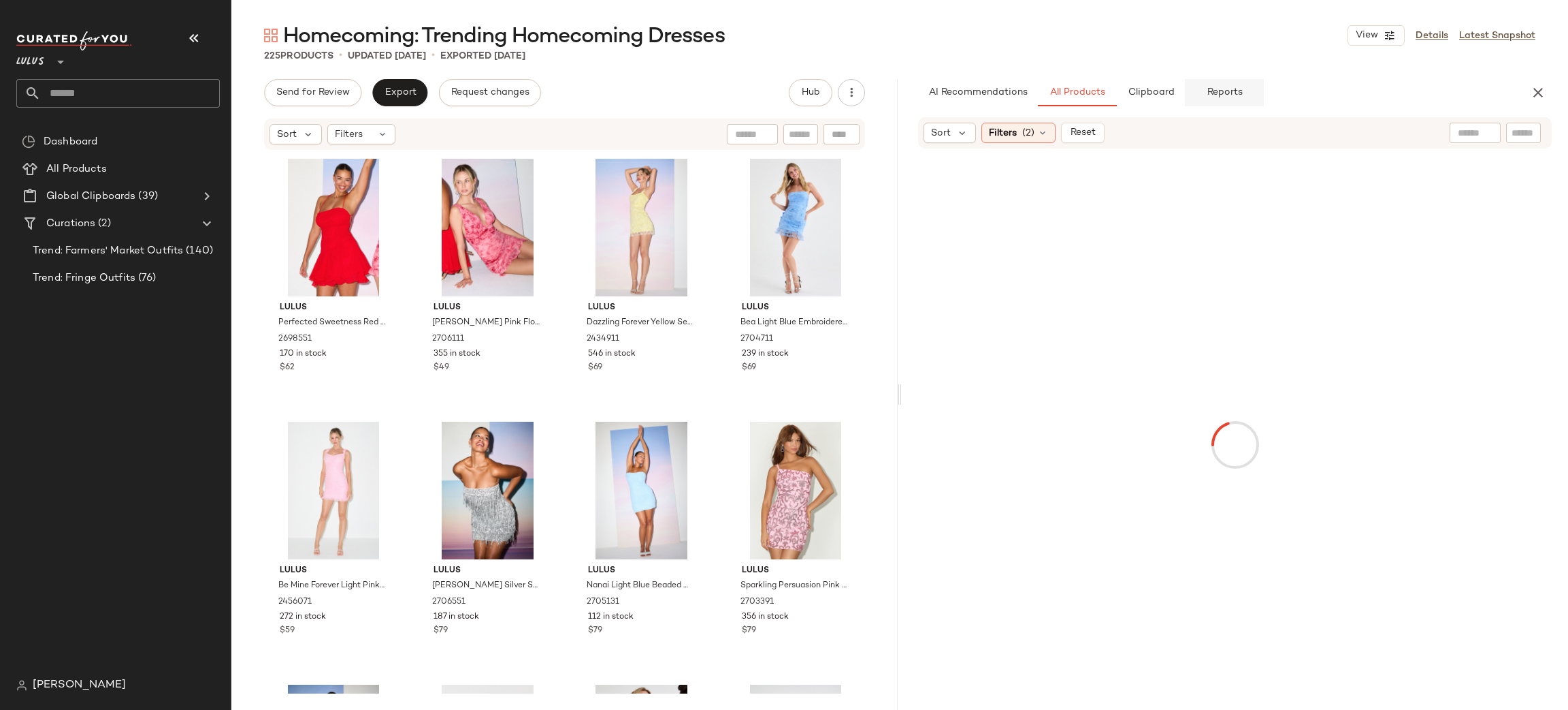
click at [1220, 89] on span "Reports" at bounding box center [1224, 93] width 36 height 11
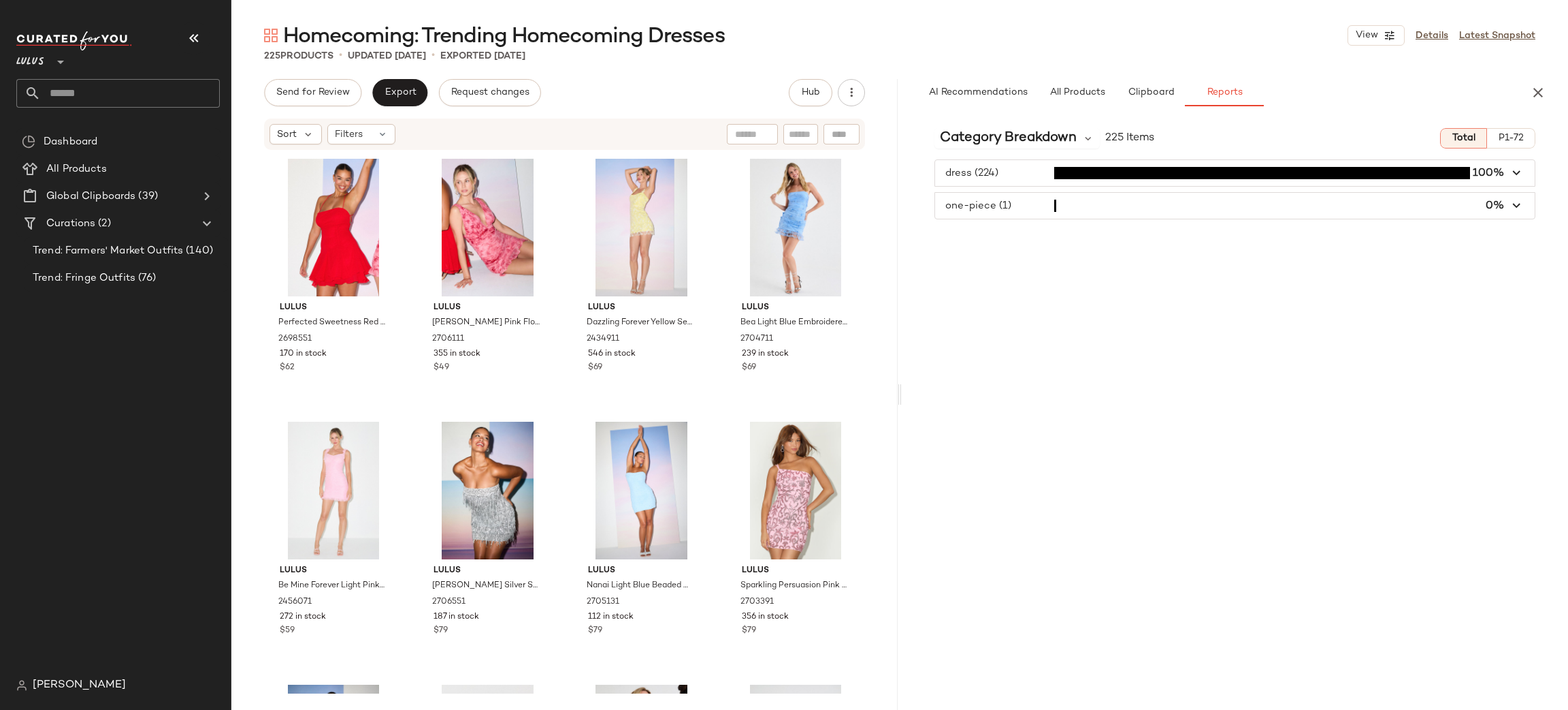
click at [1541, 99] on icon "button" at bounding box center [1538, 93] width 17 height 17
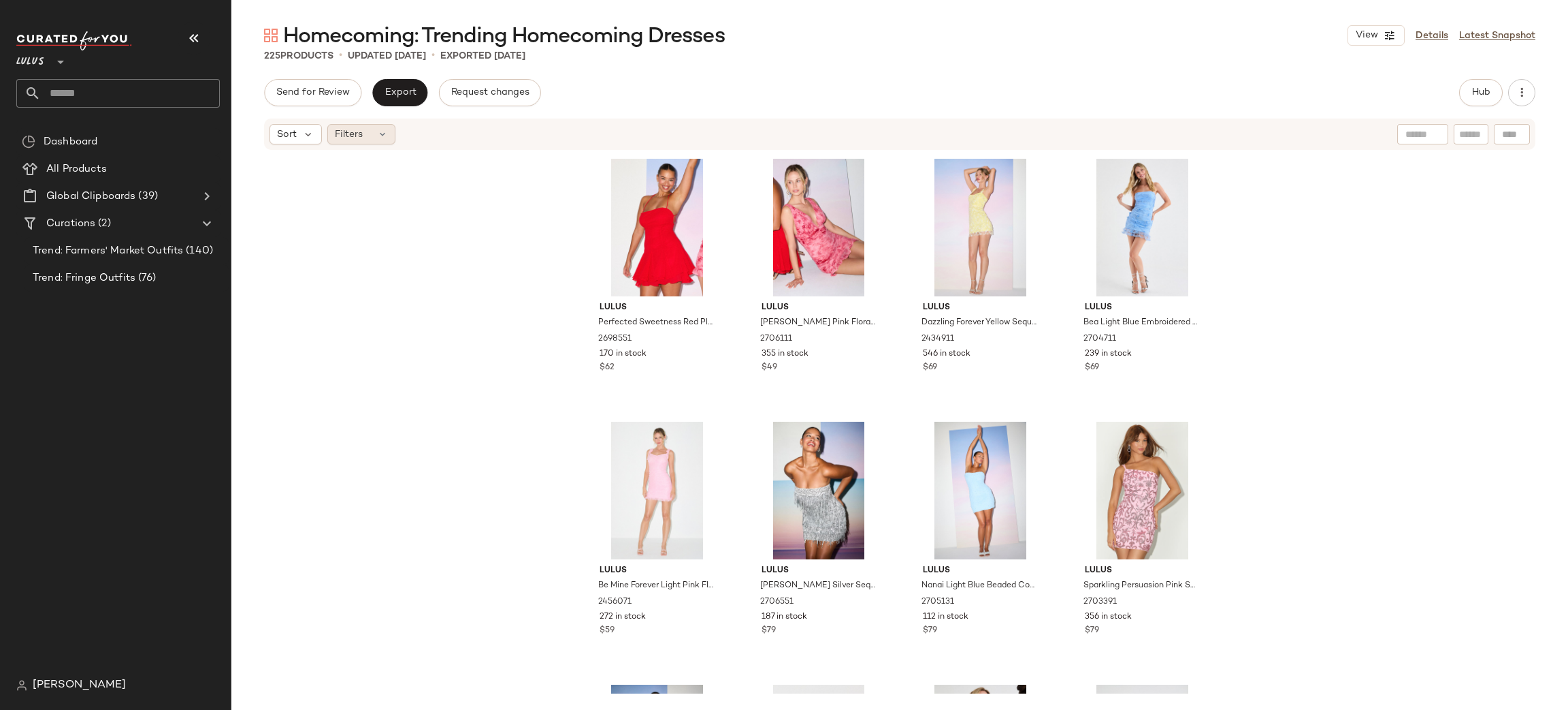
click at [368, 142] on div "Filters" at bounding box center [362, 134] width 68 height 20
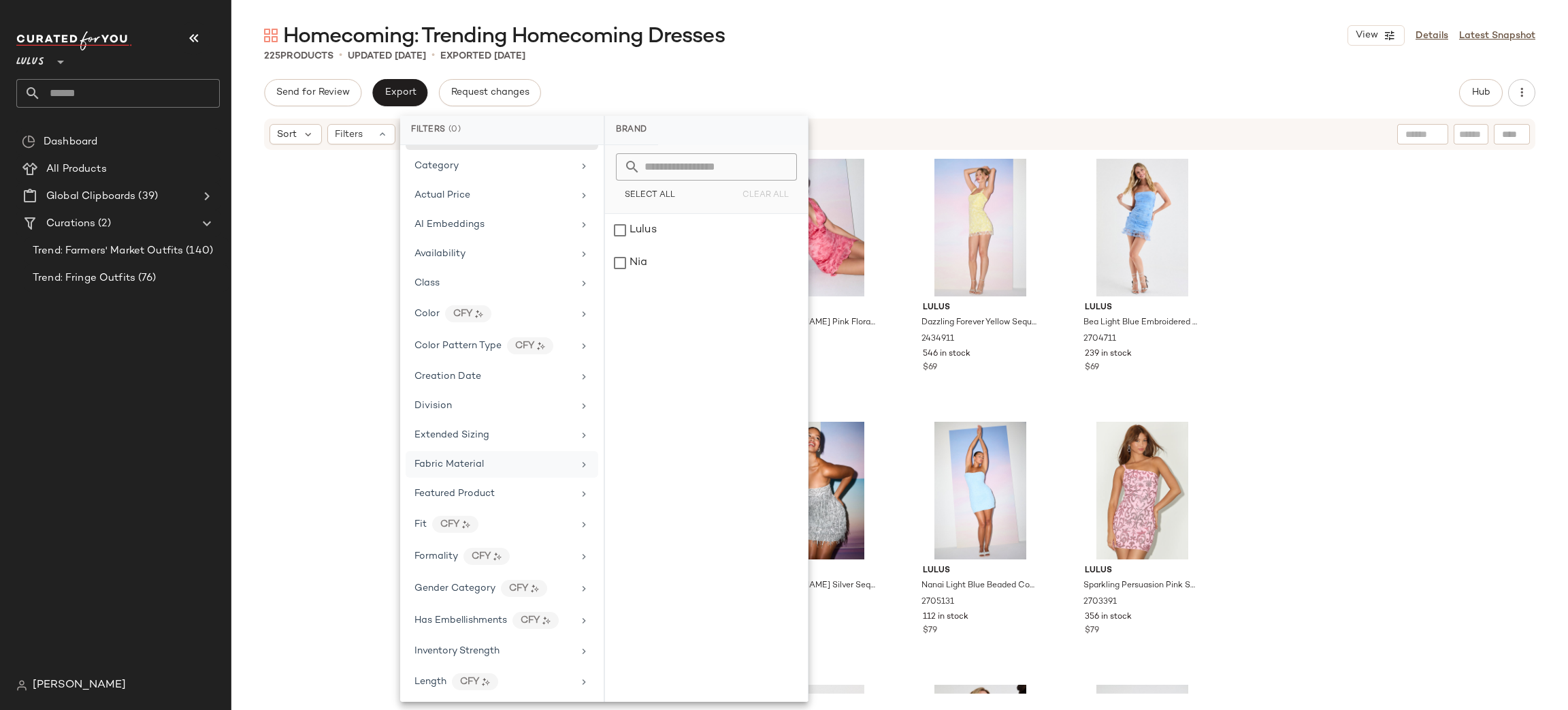
scroll to position [31, 0]
click at [505, 457] on div "Fabric Material" at bounding box center [493, 459] width 158 height 14
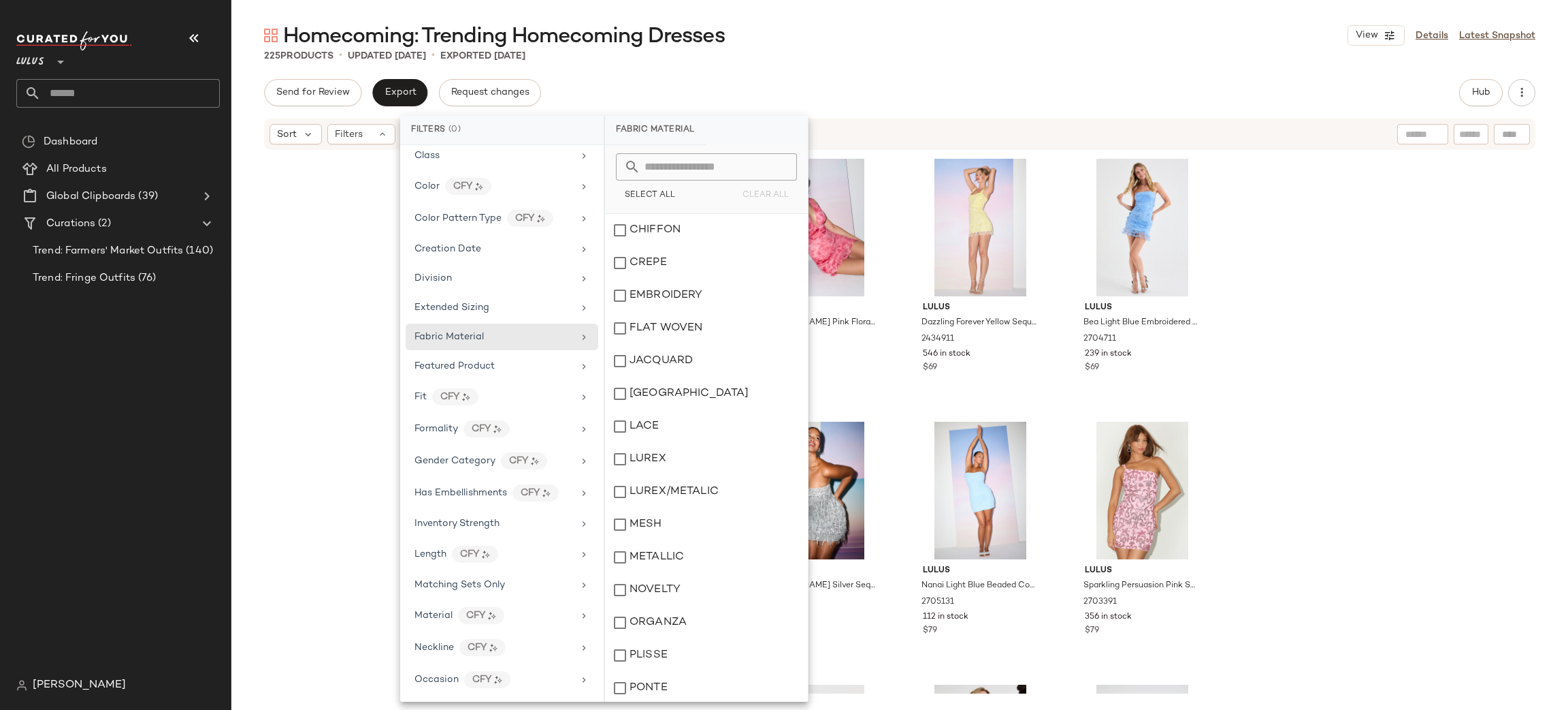
scroll to position [215, 0]
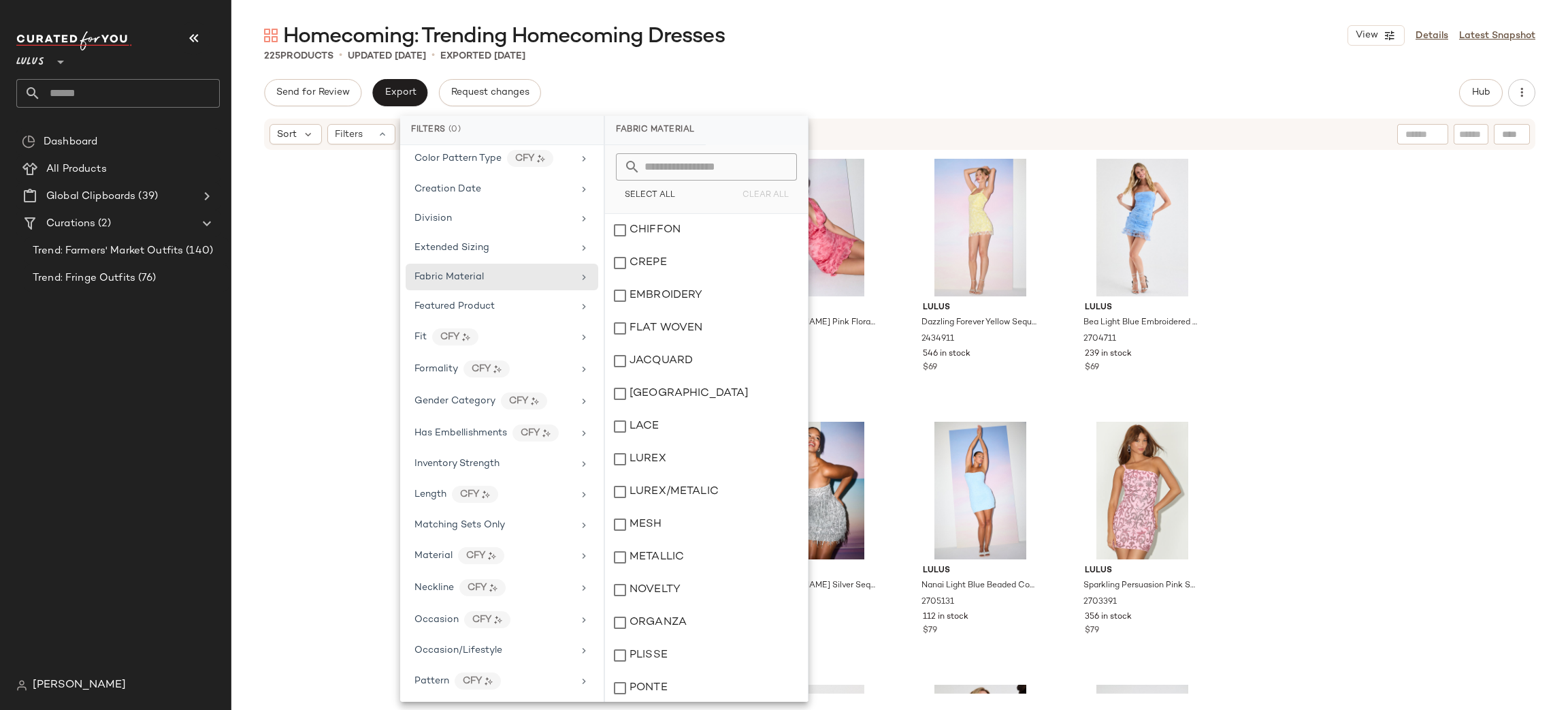
click at [311, 408] on div "Lulus Perfected Sweetness Red Pleated Tiered Mini Dress 2698551 170 in stock $6…" at bounding box center [899, 422] width 1337 height 542
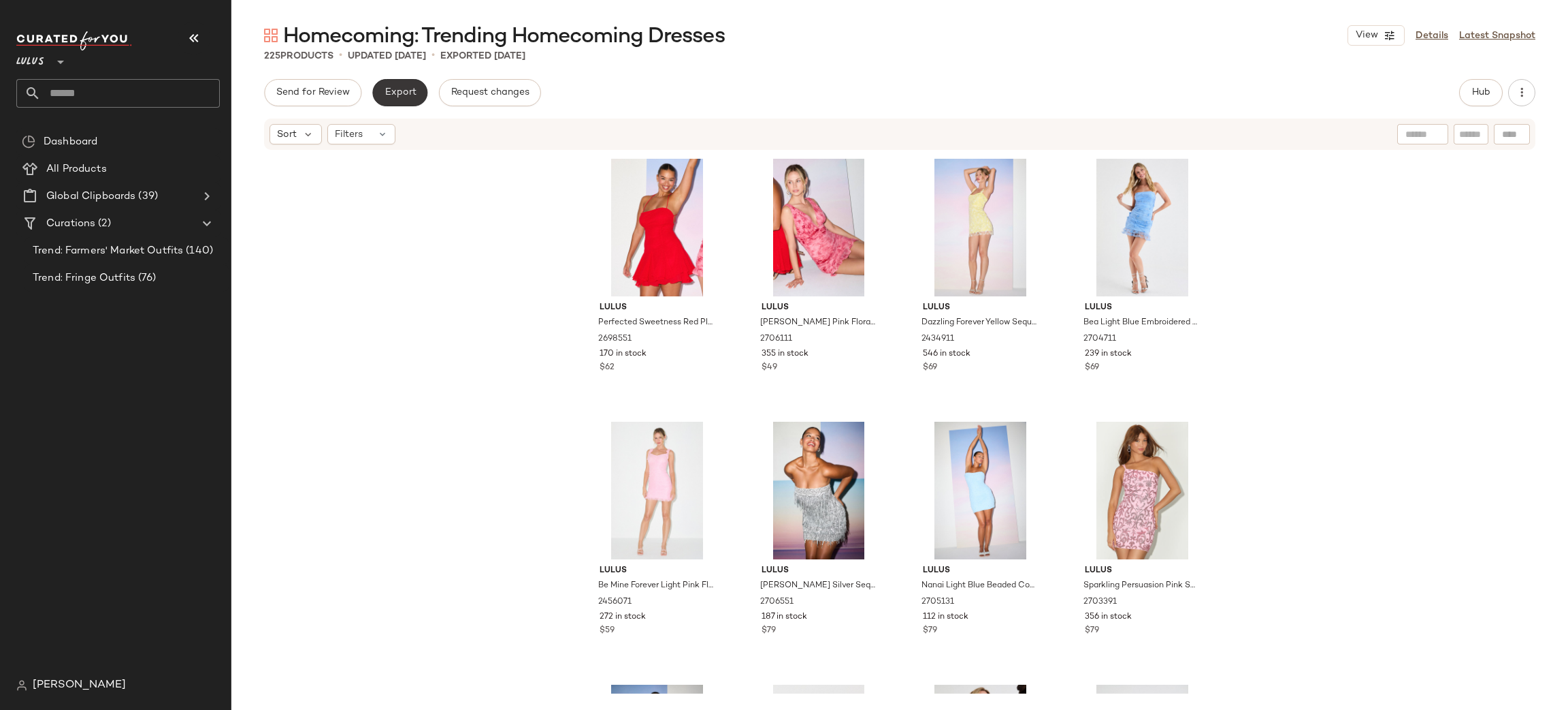
click at [401, 85] on button "Export" at bounding box center [400, 92] width 56 height 27
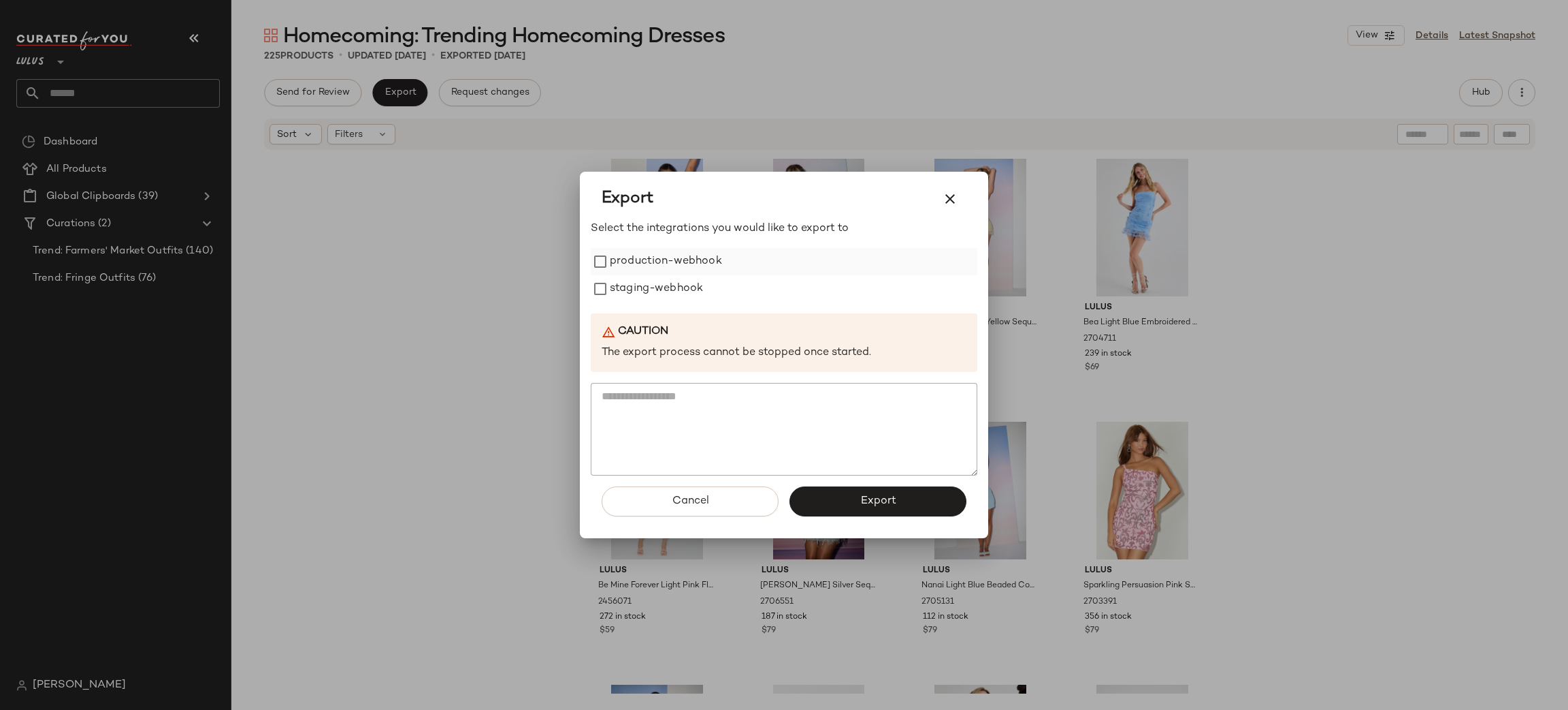
click at [672, 268] on label "production-webhook" at bounding box center [665, 261] width 112 height 27
drag, startPoint x: 660, startPoint y: 288, endPoint x: 678, endPoint y: 304, distance: 24.1
click at [660, 287] on label "staging-webhook" at bounding box center [656, 288] width 93 height 27
click at [891, 492] on button "Export" at bounding box center [878, 501] width 177 height 30
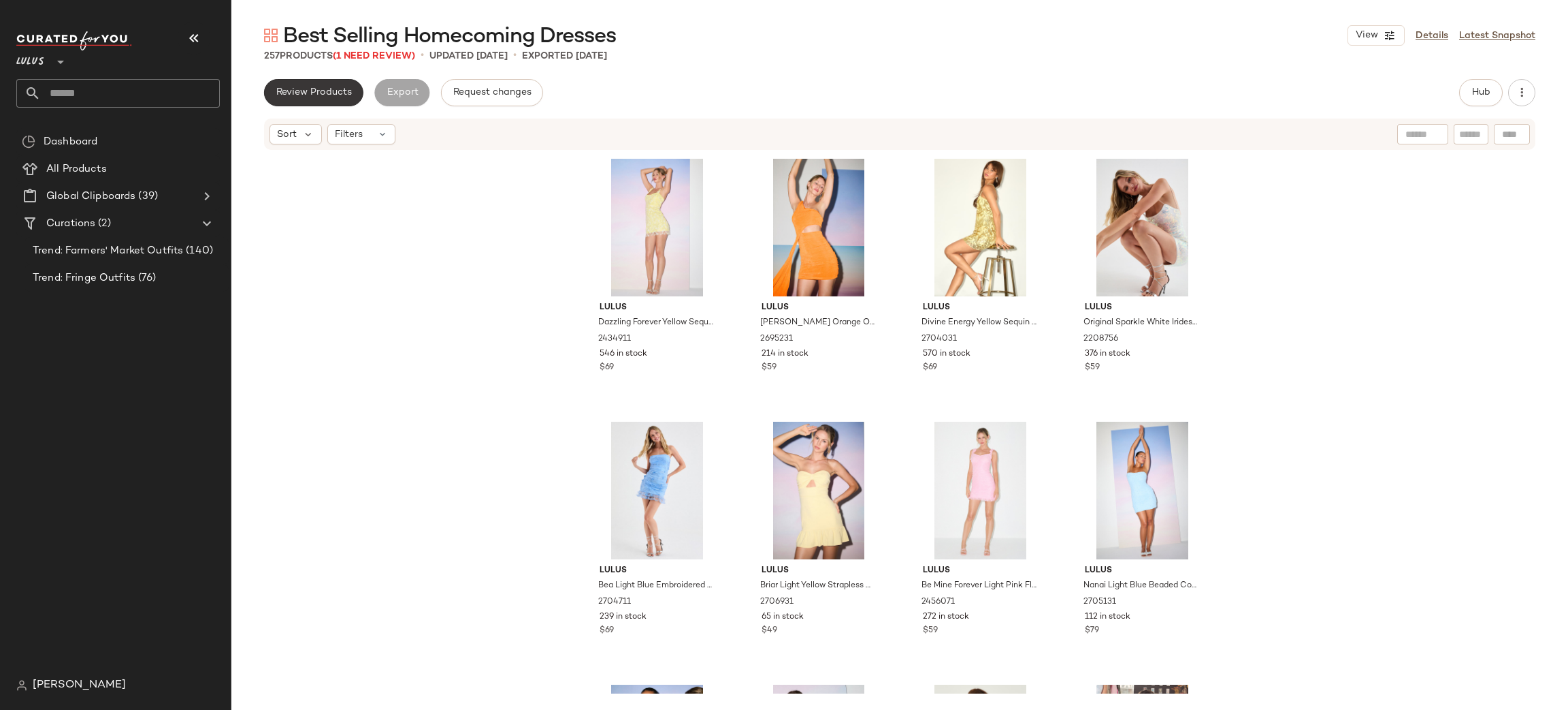
click at [305, 94] on span "Review Products" at bounding box center [314, 93] width 76 height 11
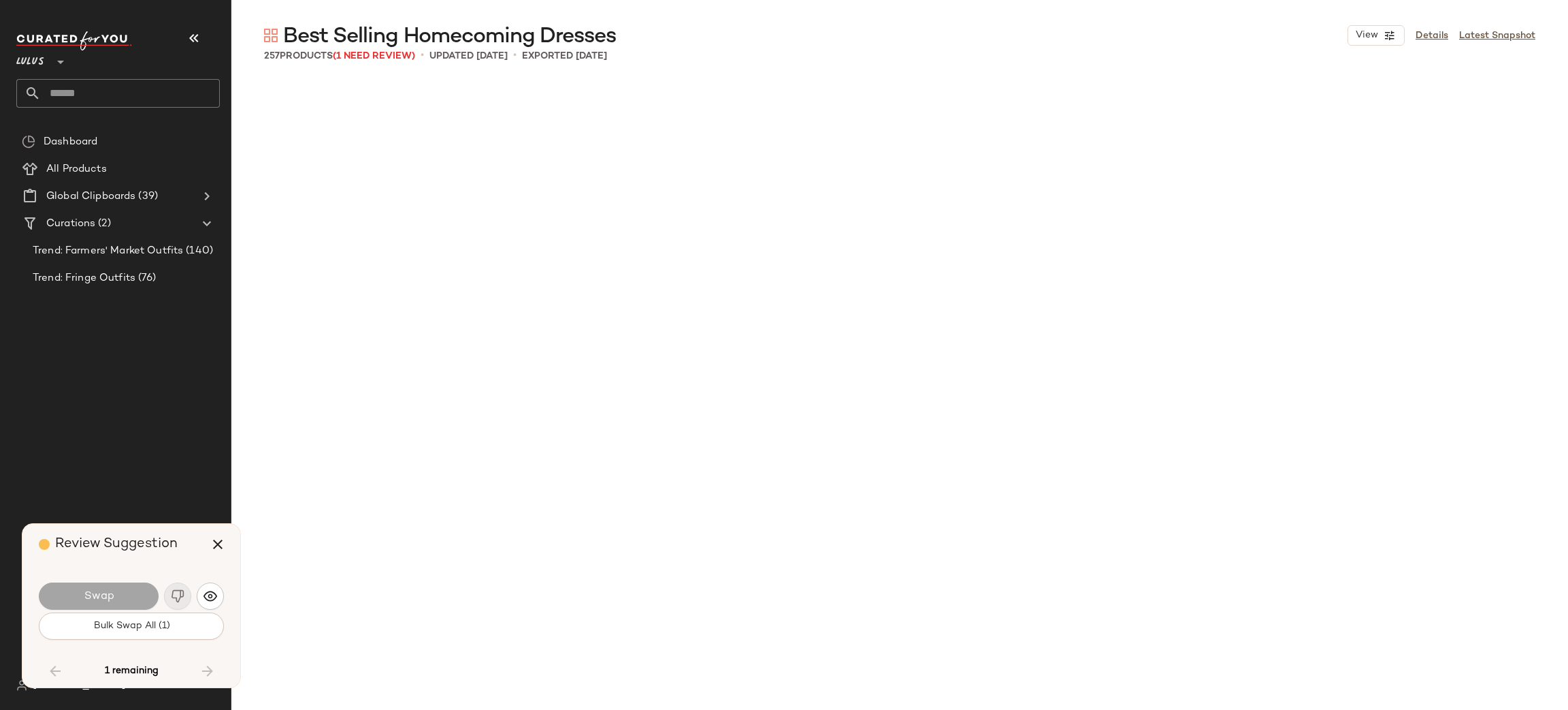
scroll to position [16461, 0]
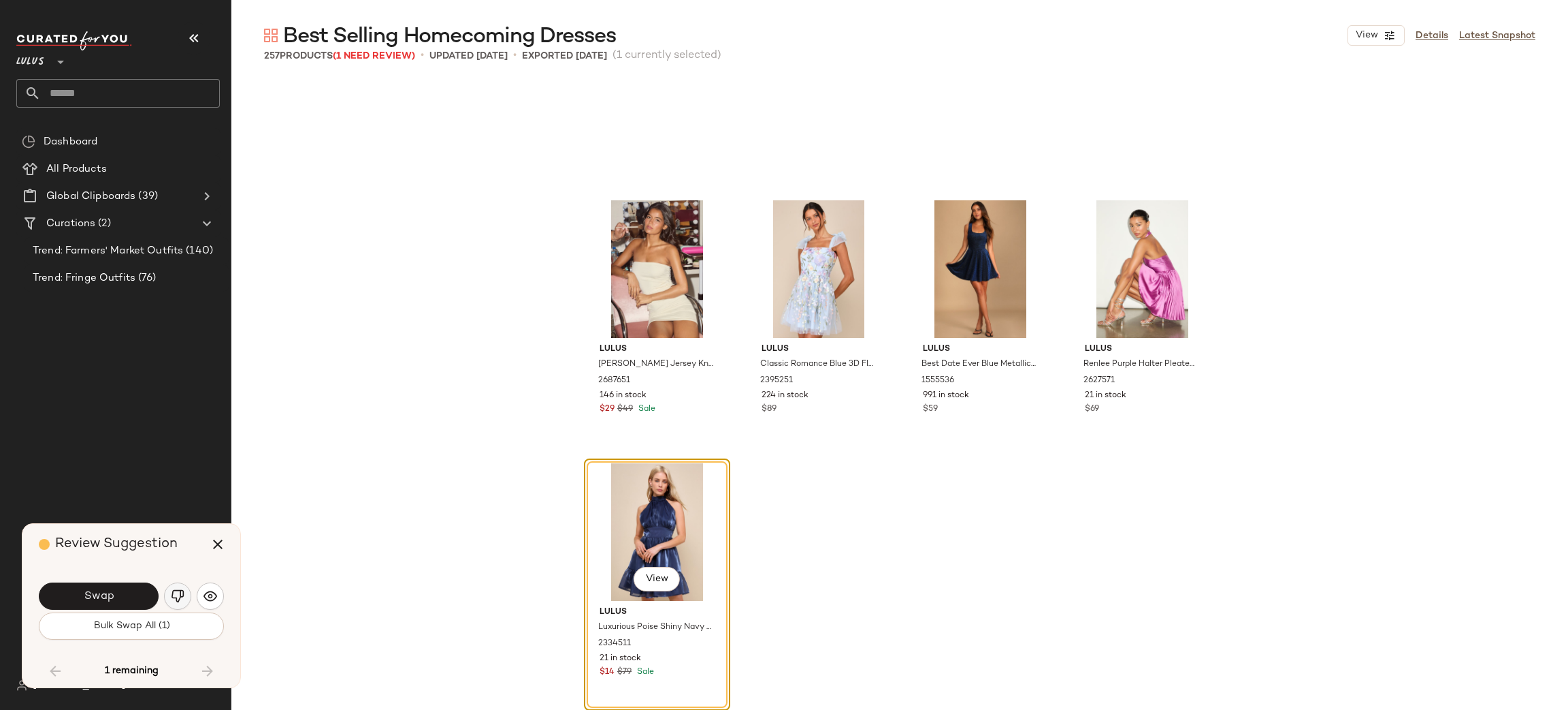
click at [180, 594] on img "button" at bounding box center [178, 595] width 14 height 14
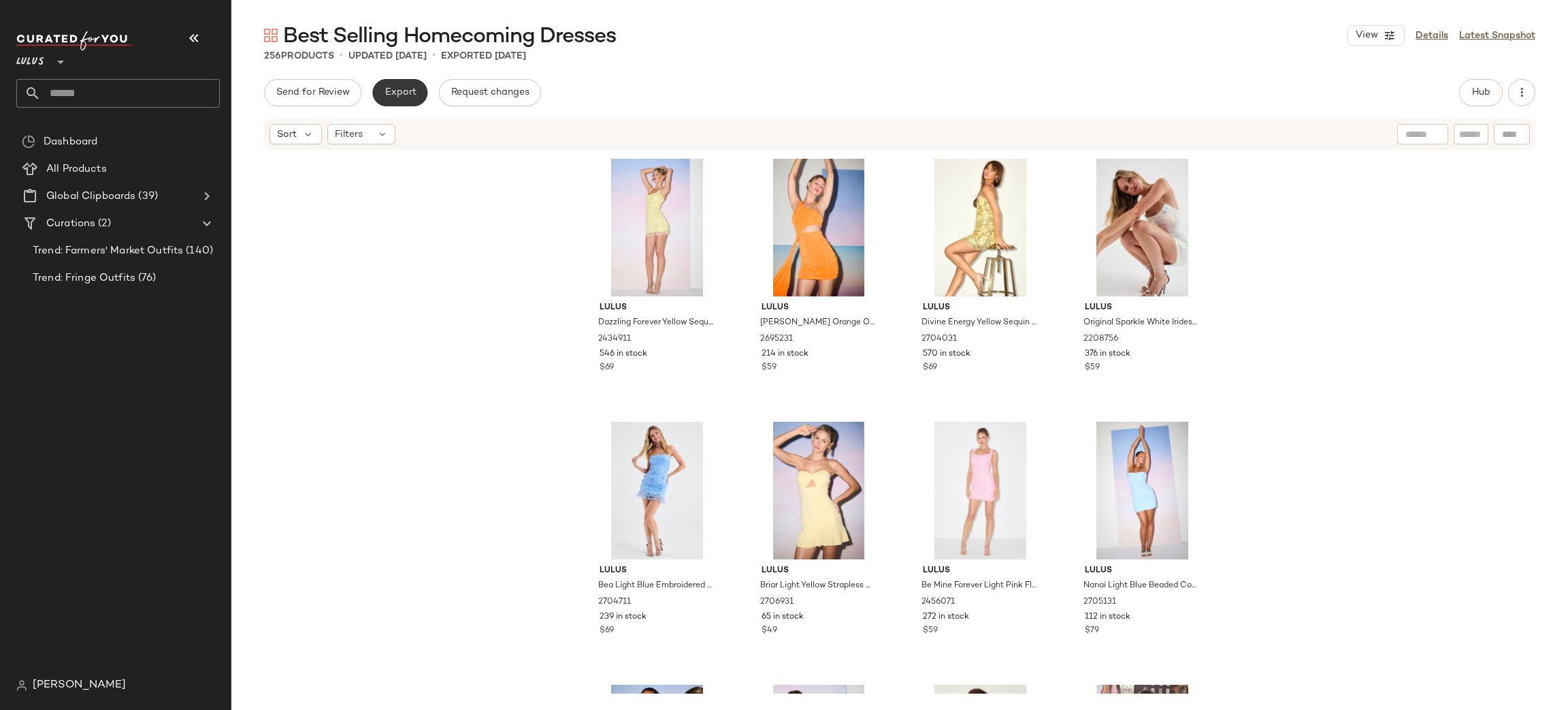
click at [406, 93] on span "Export" at bounding box center [400, 93] width 32 height 11
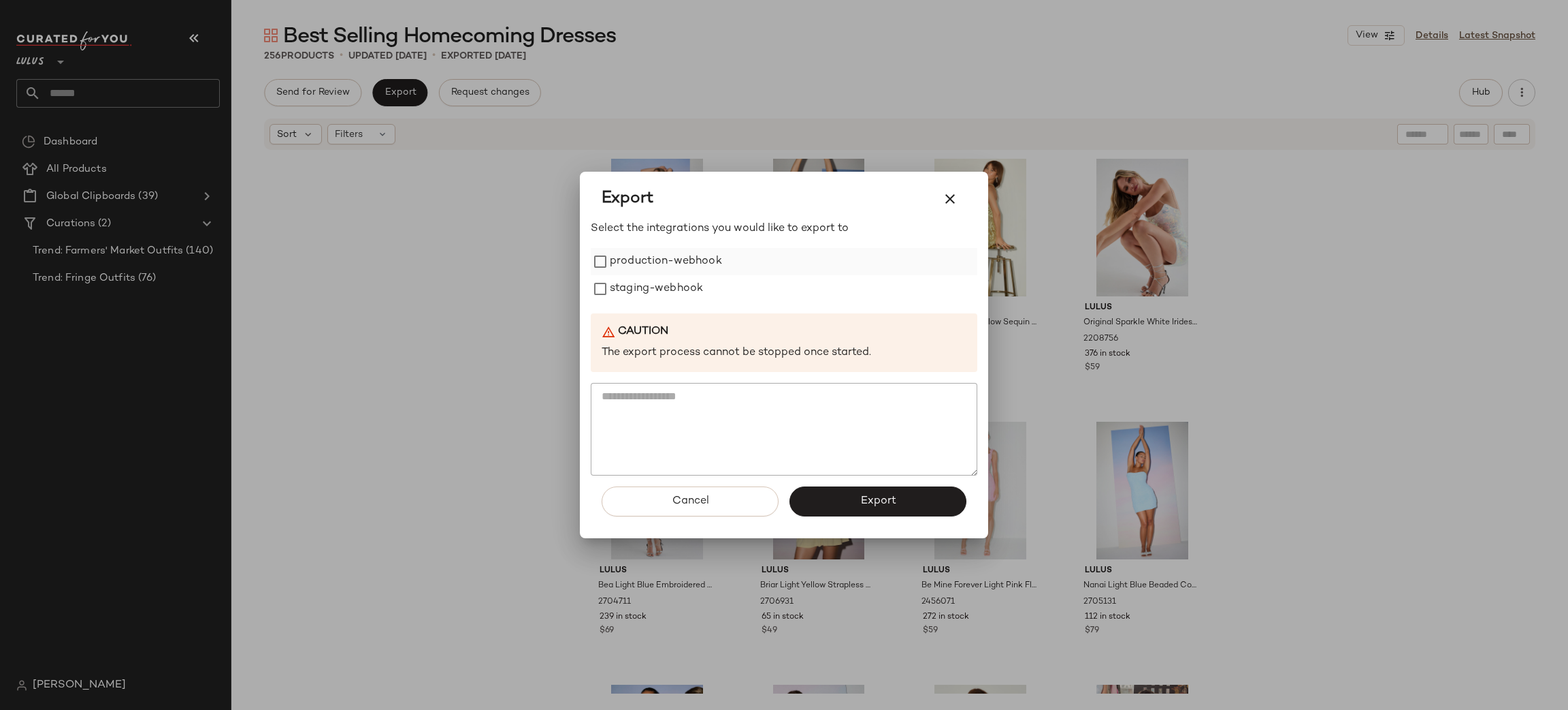
click at [631, 275] on div "production-webhook staging-webhook" at bounding box center [784, 275] width 387 height 55
drag, startPoint x: 655, startPoint y: 255, endPoint x: 655, endPoint y: 298, distance: 43.0
click at [655, 254] on label "production-webhook" at bounding box center [665, 261] width 112 height 27
click at [655, 300] on label "staging-webhook" at bounding box center [656, 288] width 93 height 27
click at [839, 498] on button "Export" at bounding box center [878, 501] width 177 height 30
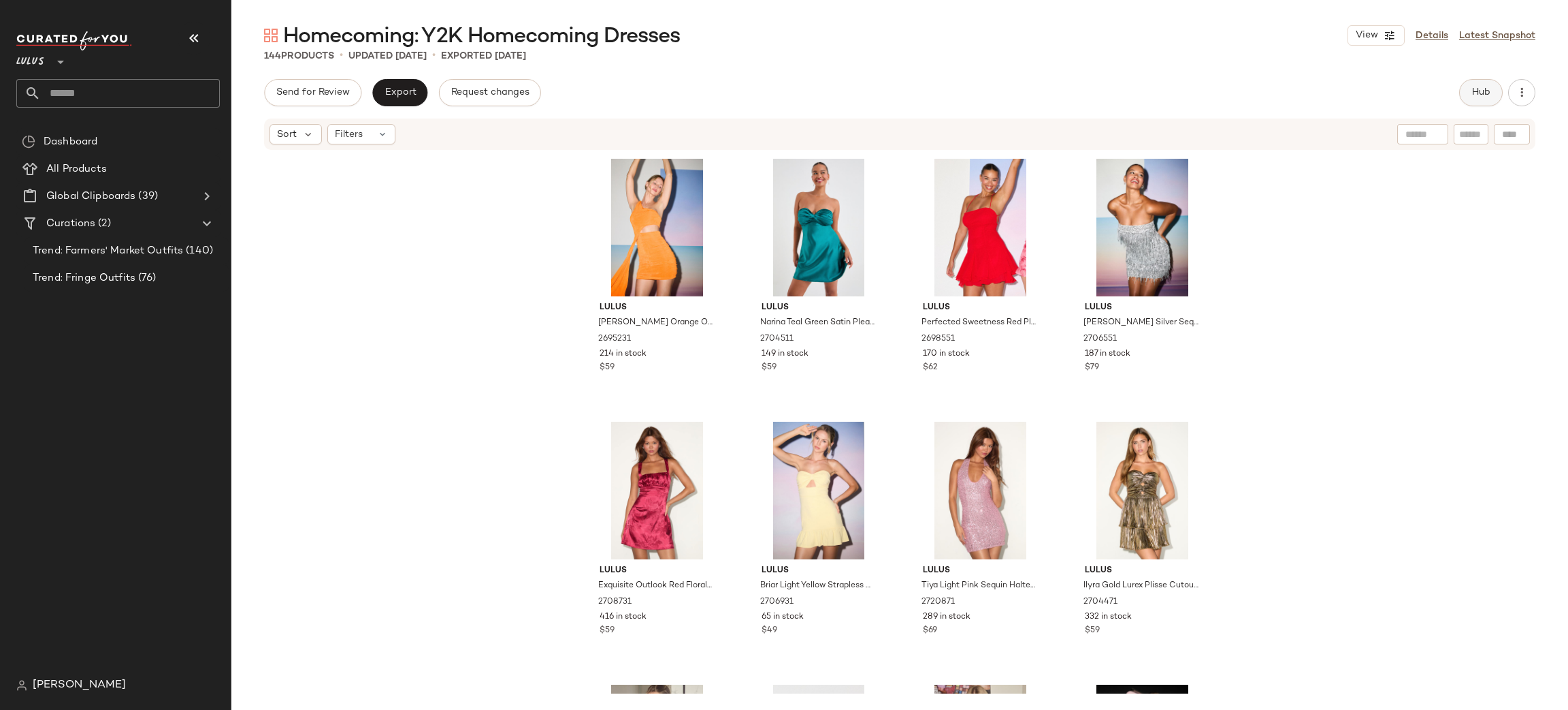
click at [1496, 86] on button "Hub" at bounding box center [1481, 92] width 43 height 27
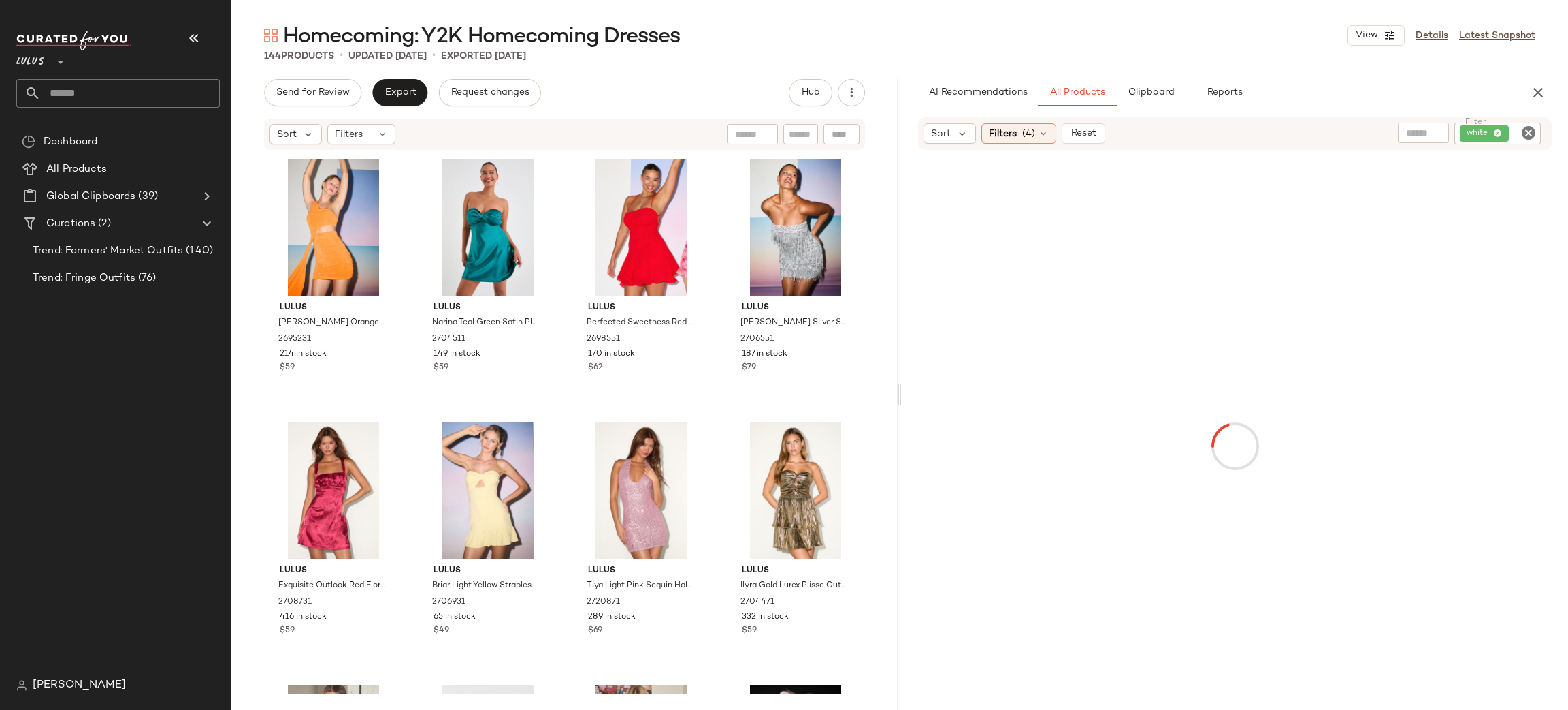
click at [1214, 99] on button "Reports" at bounding box center [1224, 92] width 79 height 27
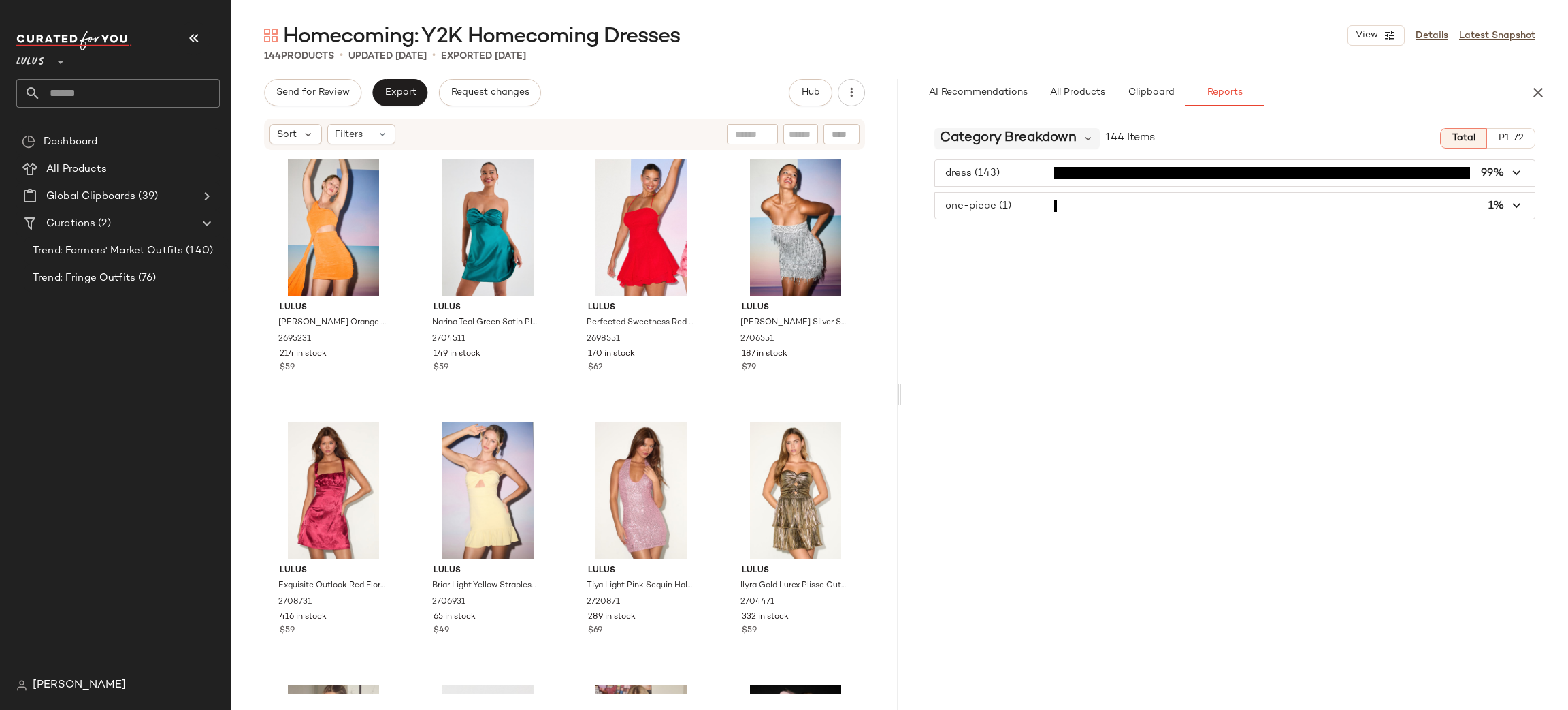
click at [1072, 135] on span "Category Breakdown" at bounding box center [1008, 138] width 137 height 20
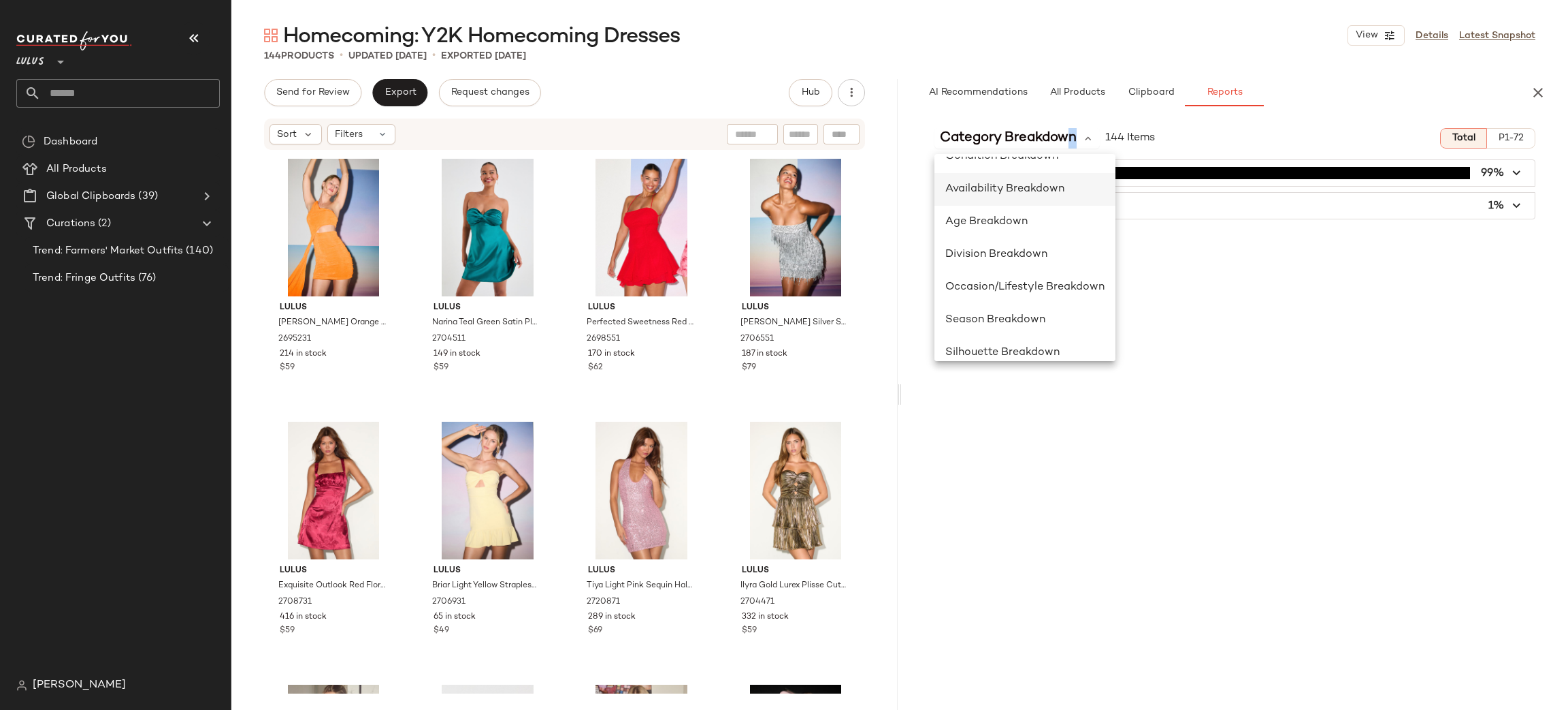
scroll to position [200, 0]
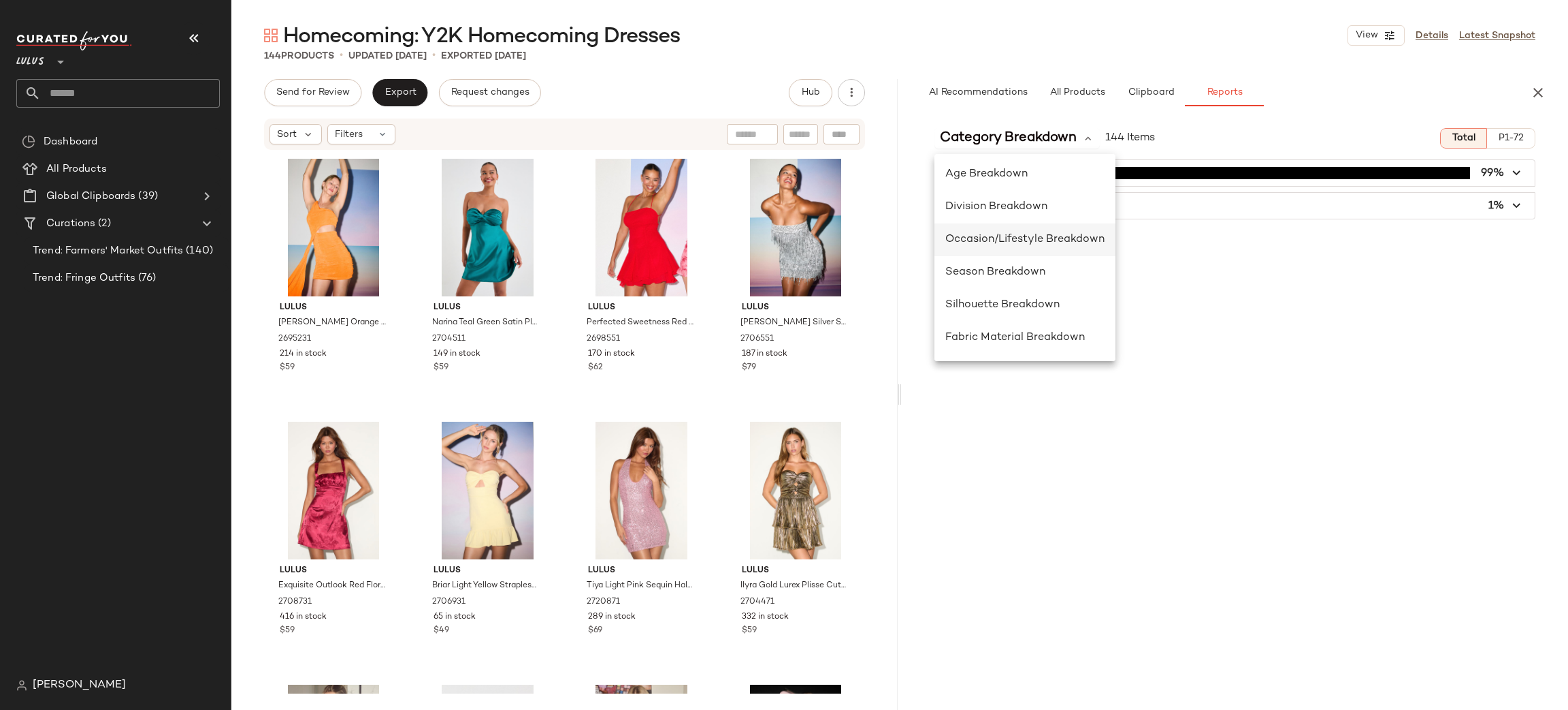
click at [1034, 243] on span "Occasion/Lifestyle Breakdown" at bounding box center [1025, 239] width 159 height 12
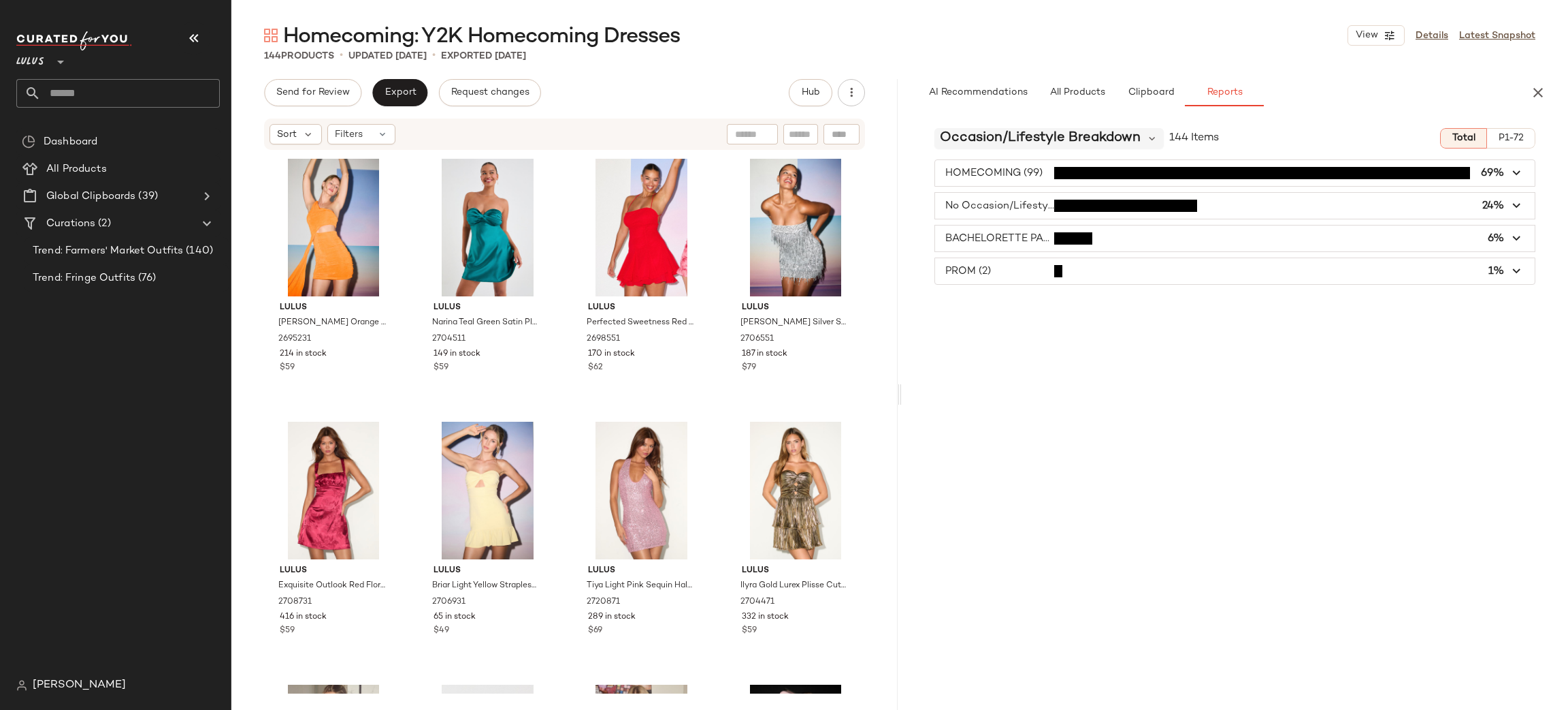
click at [1089, 140] on span "Occasion/Lifestyle Breakdown" at bounding box center [1040, 138] width 201 height 20
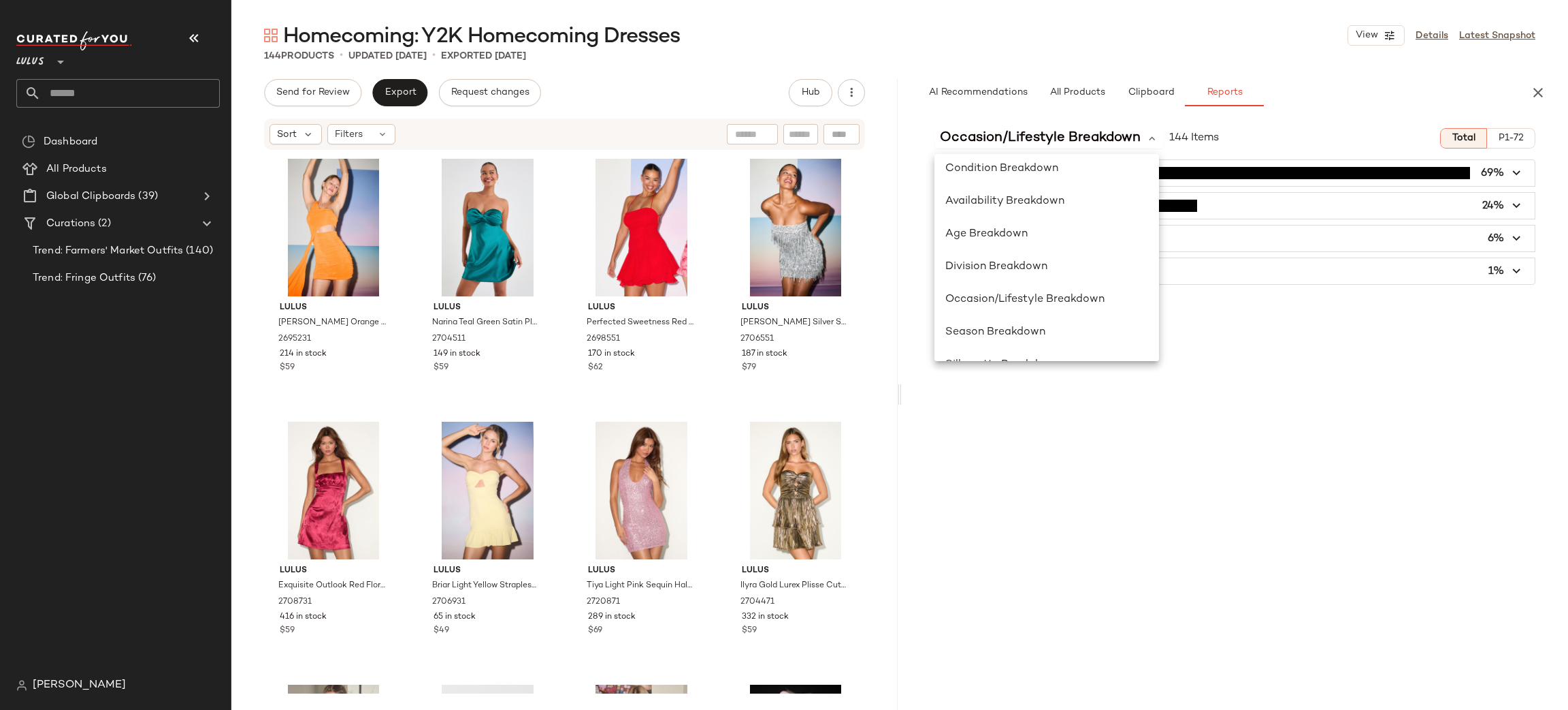
scroll to position [264, 0]
click at [1035, 274] on span "Fabric Material Breakdown" at bounding box center [1015, 274] width 140 height 12
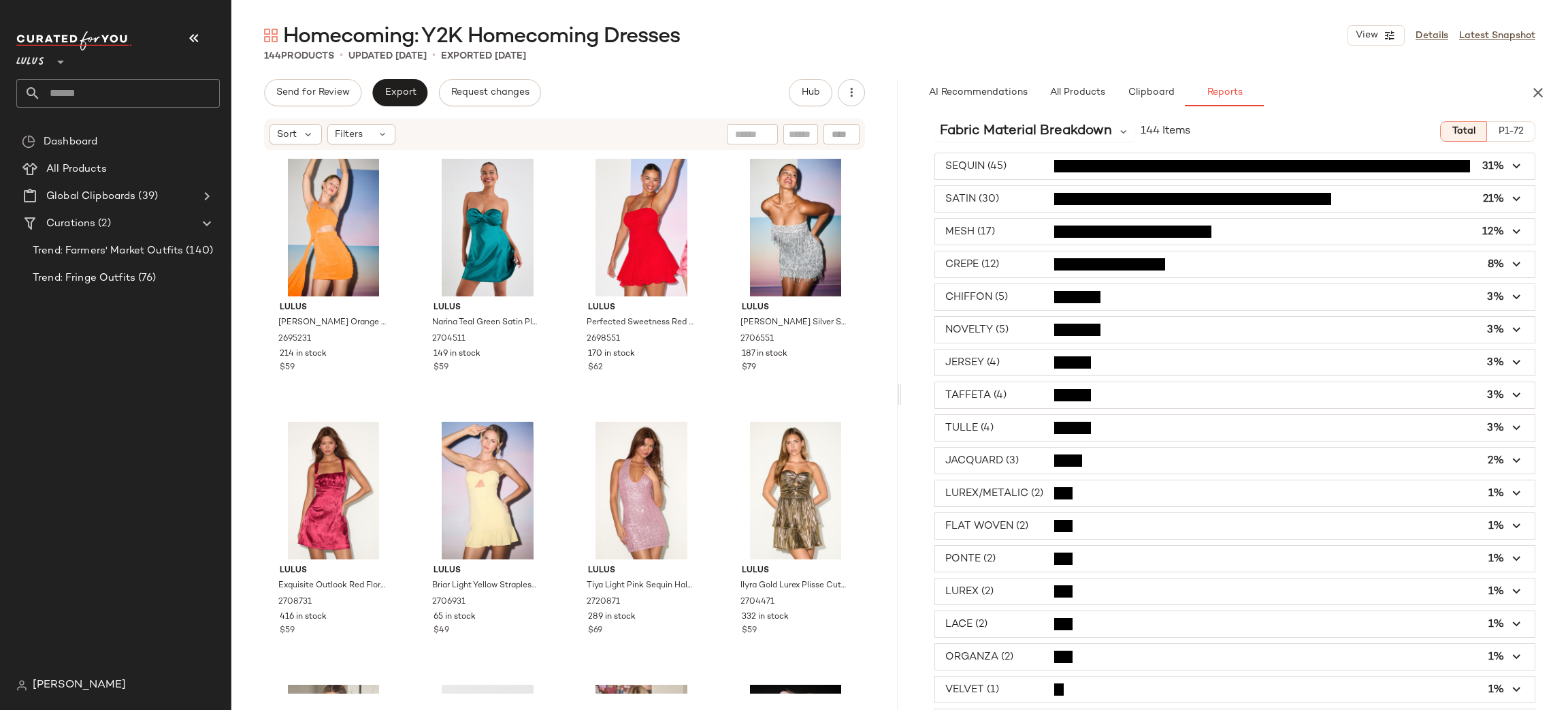
scroll to position [0, 0]
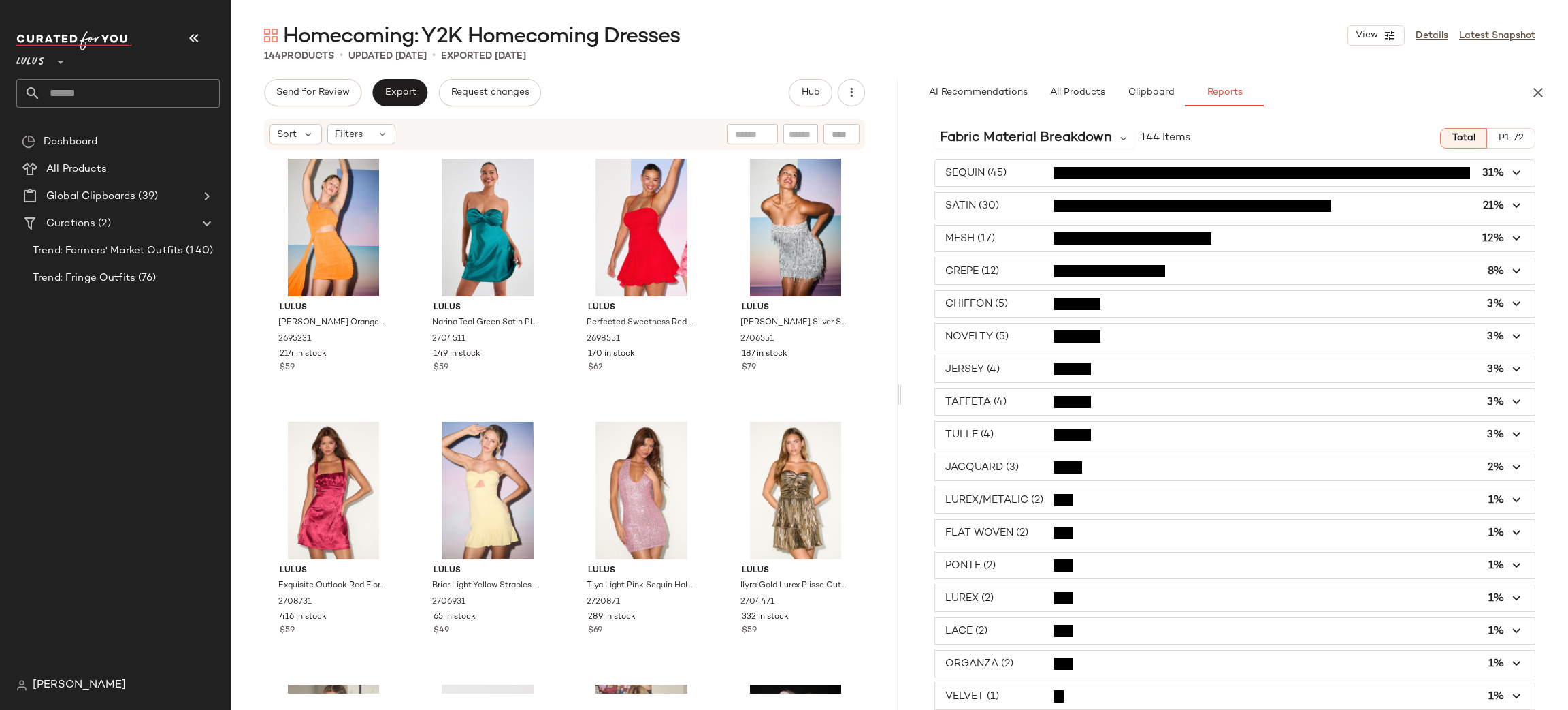
click at [1106, 375] on span "button" at bounding box center [1235, 369] width 599 height 26
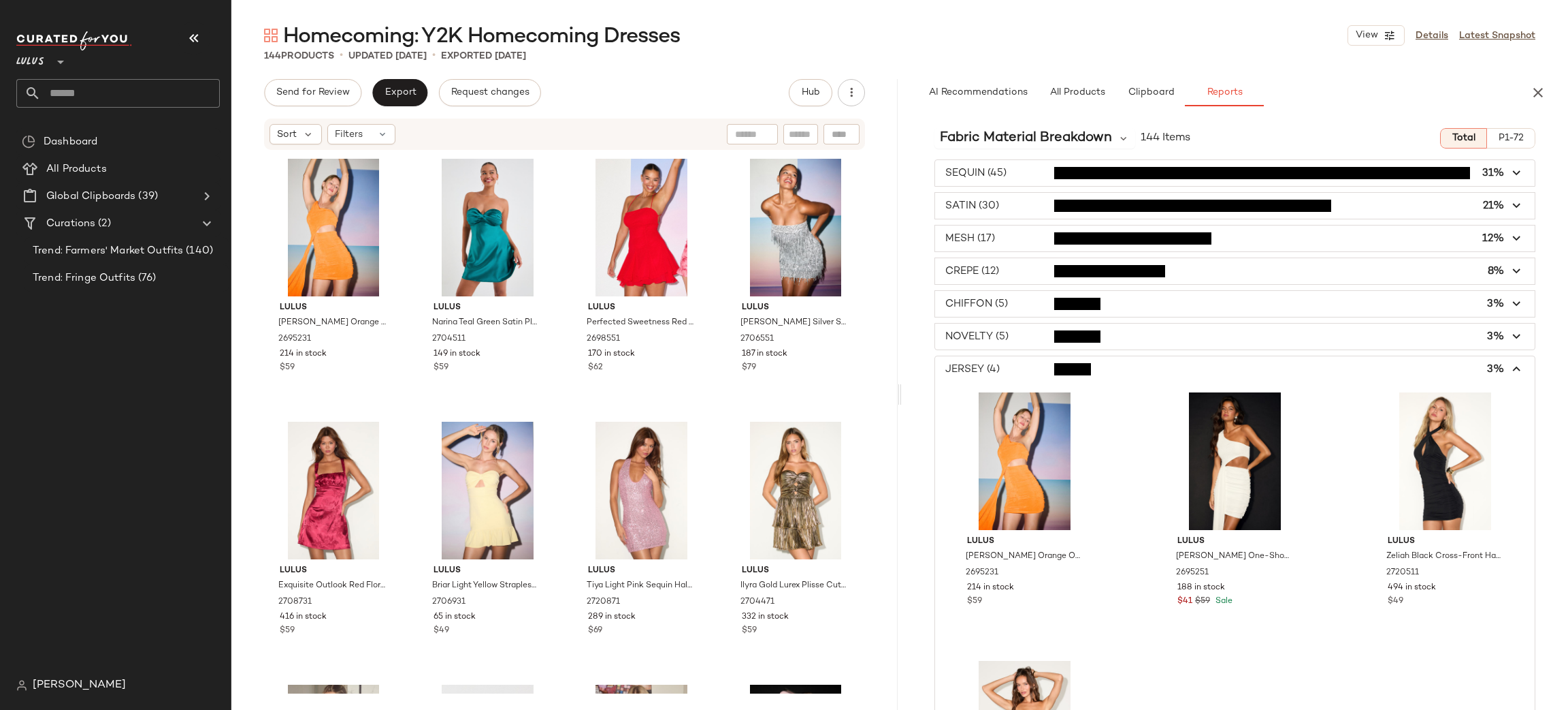
click at [1549, 84] on div "AI Recommendations All Products Clipboard Reports" at bounding box center [1235, 92] width 666 height 27
click at [399, 73] on div "Homecoming: Y2K Homecoming Dresses View Details Latest Snapshot 144 Products • …" at bounding box center [899, 366] width 1337 height 688
drag, startPoint x: 1535, startPoint y: 93, endPoint x: 1518, endPoint y: 99, distance: 18.0
click at [1532, 94] on icon "button" at bounding box center [1538, 93] width 17 height 17
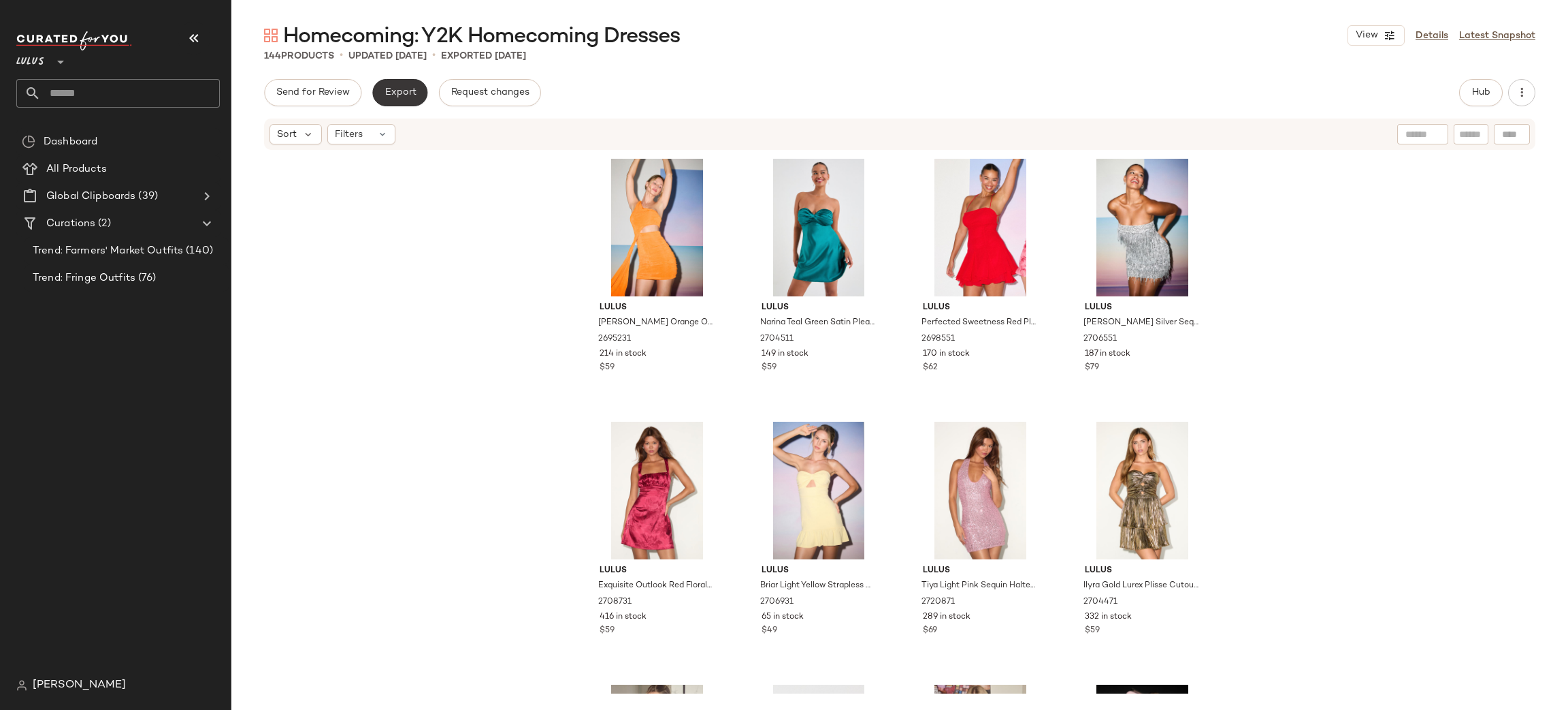
click at [408, 81] on button "Export" at bounding box center [400, 92] width 56 height 27
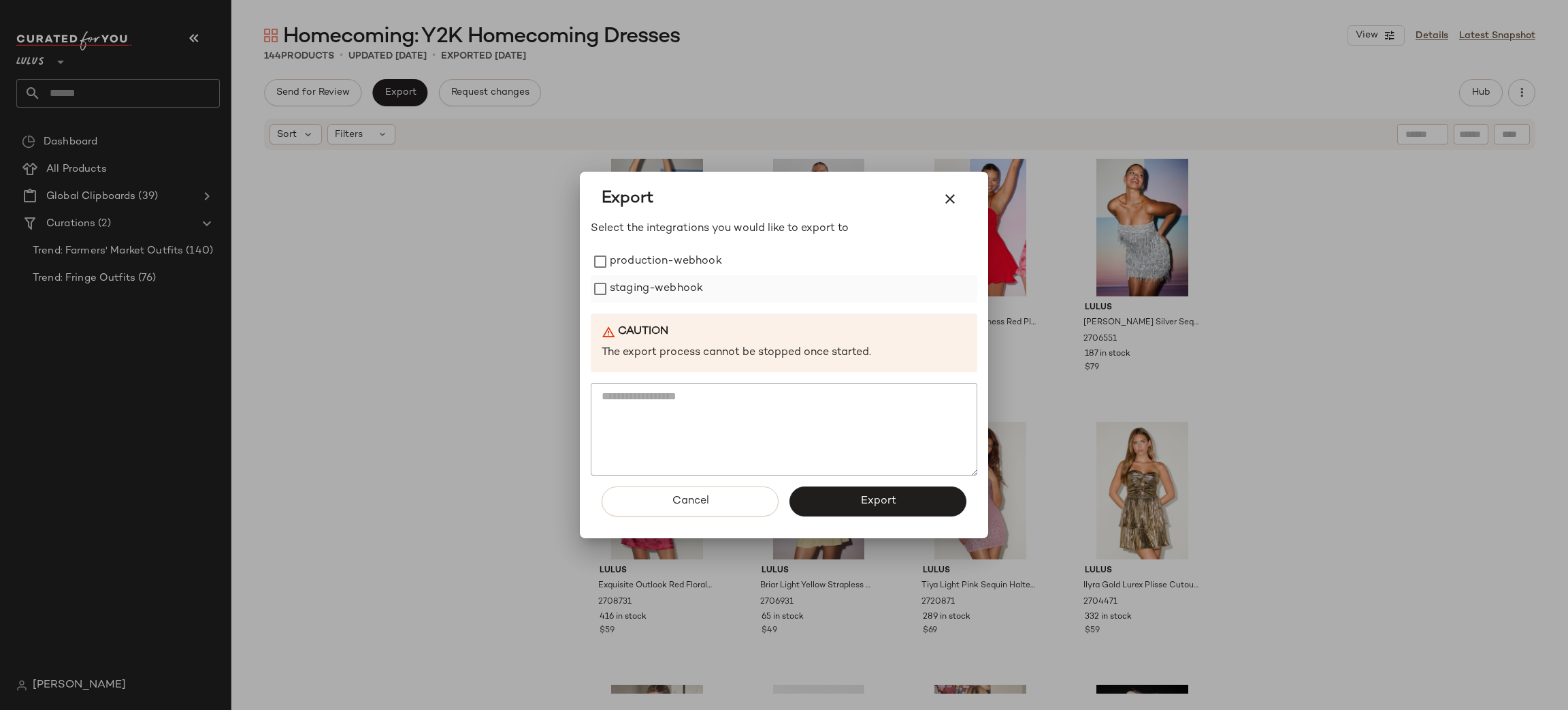
drag, startPoint x: 709, startPoint y: 262, endPoint x: 693, endPoint y: 299, distance: 40.3
click at [712, 264] on label "production-webhook" at bounding box center [665, 261] width 112 height 27
drag, startPoint x: 693, startPoint y: 299, endPoint x: 744, endPoint y: 385, distance: 100.0
click at [692, 299] on label "staging-webhook" at bounding box center [656, 288] width 93 height 27
click at [843, 497] on button "Export" at bounding box center [878, 501] width 177 height 30
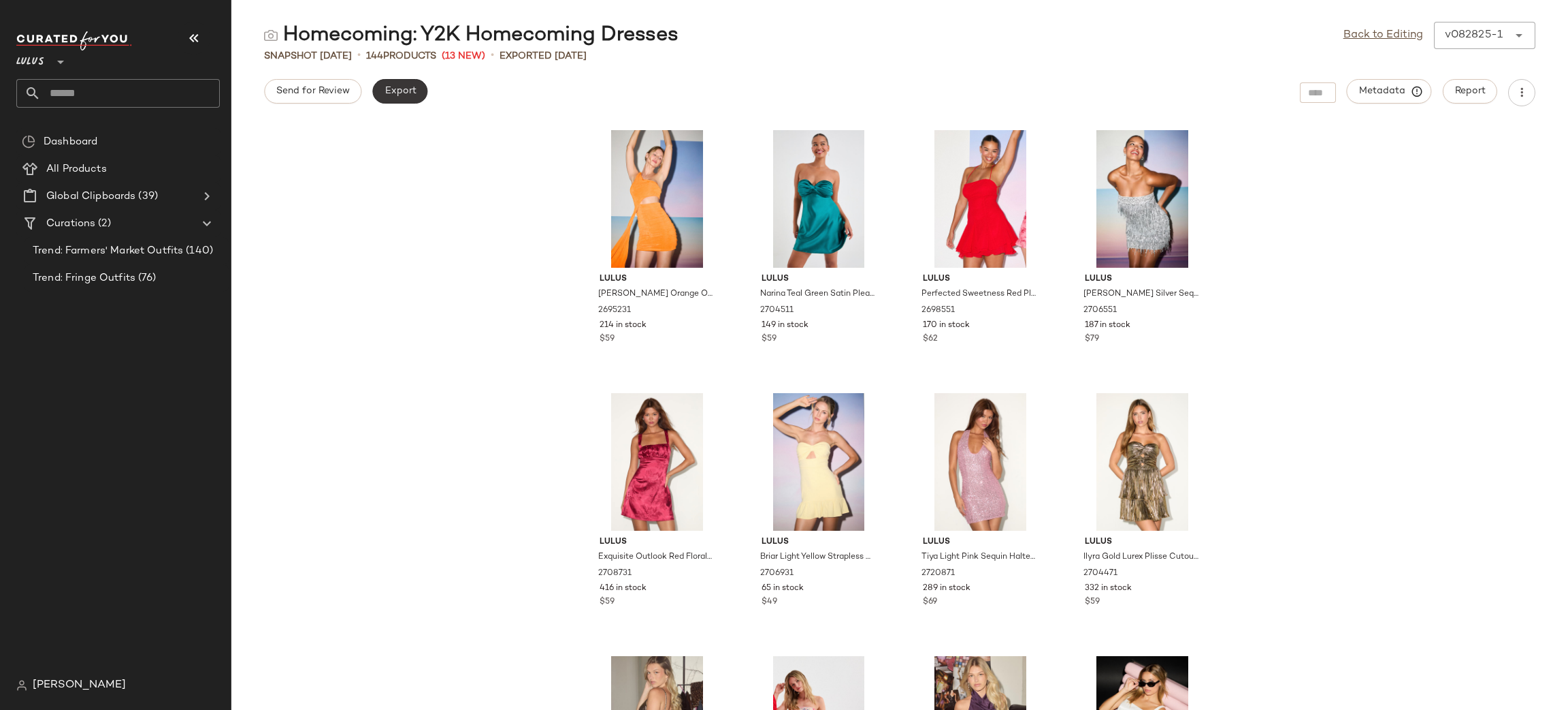
click at [420, 92] on button "Export" at bounding box center [400, 91] width 56 height 24
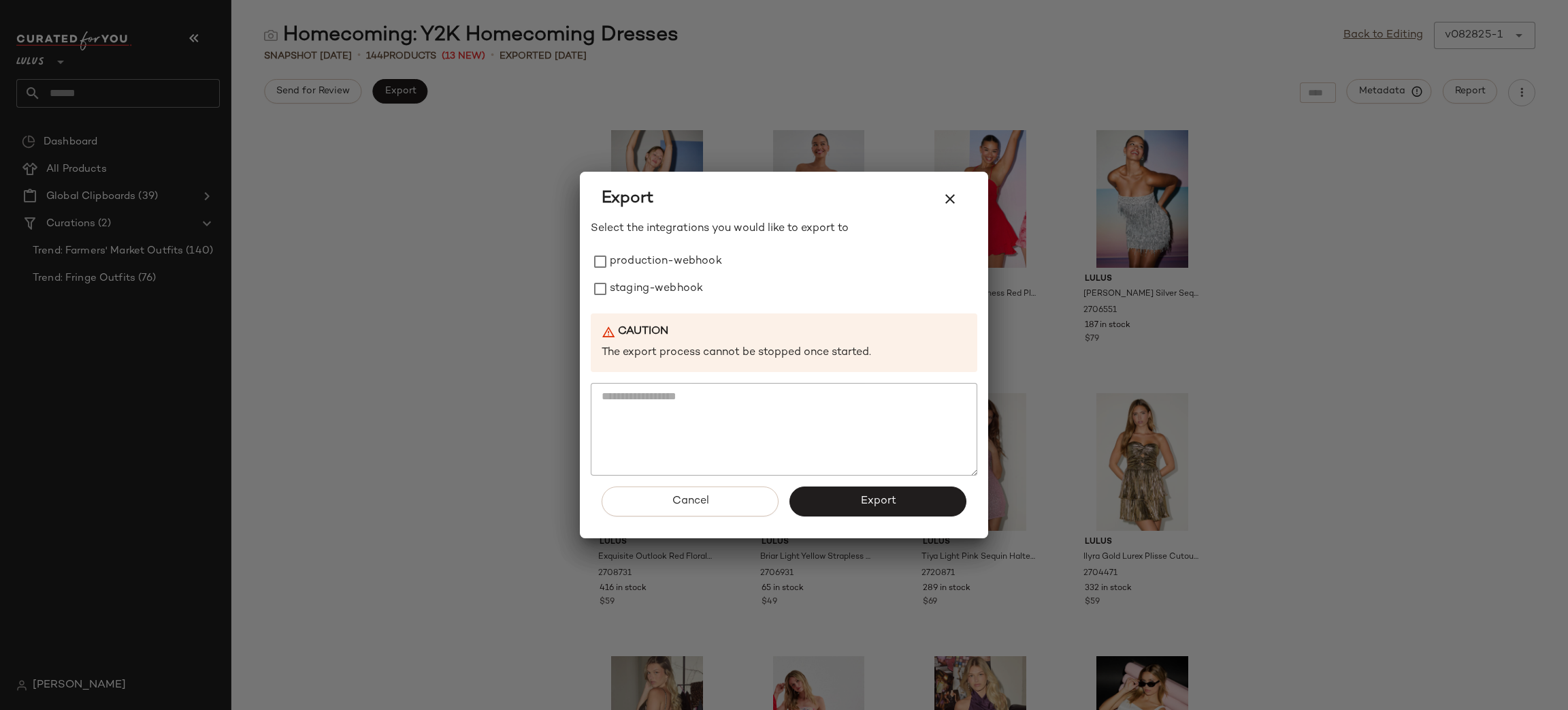
drag, startPoint x: 653, startPoint y: 259, endPoint x: 671, endPoint y: 303, distance: 47.5
click at [656, 259] on label "production-webhook" at bounding box center [665, 261] width 112 height 27
click at [670, 297] on label "staging-webhook" at bounding box center [656, 288] width 93 height 27
click at [887, 499] on span "Export" at bounding box center [877, 501] width 36 height 13
